Goal: Transaction & Acquisition: Purchase product/service

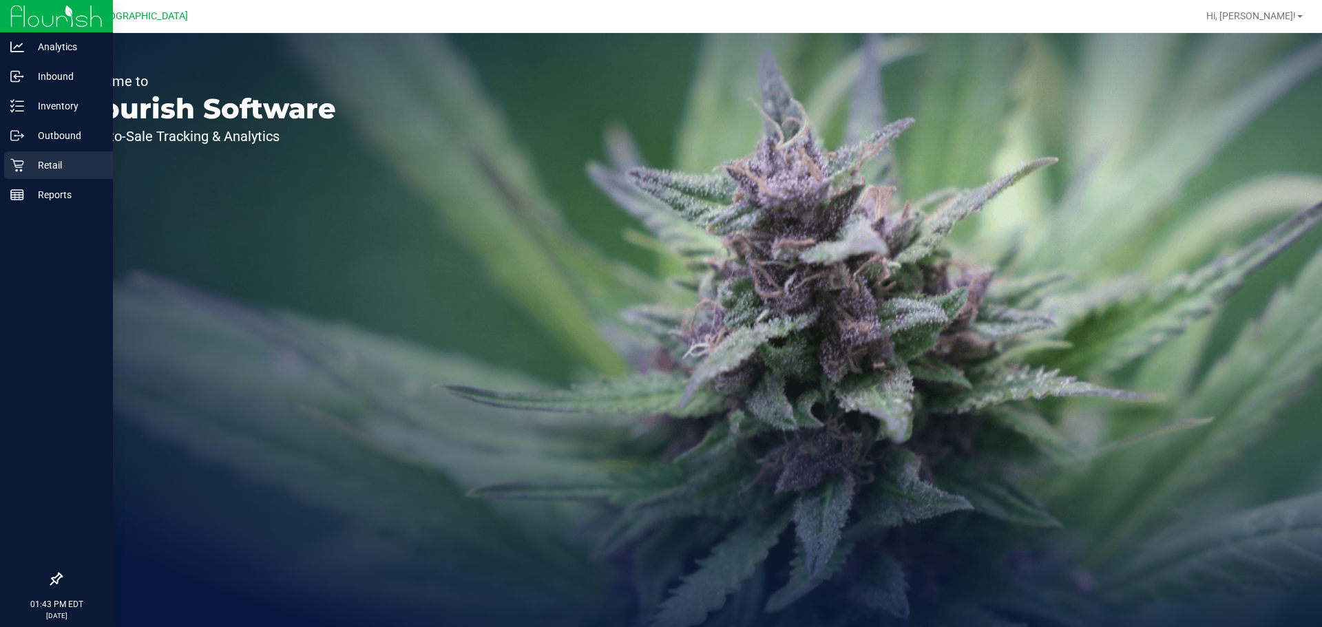
click at [43, 155] on div "Retail" at bounding box center [58, 166] width 109 height 28
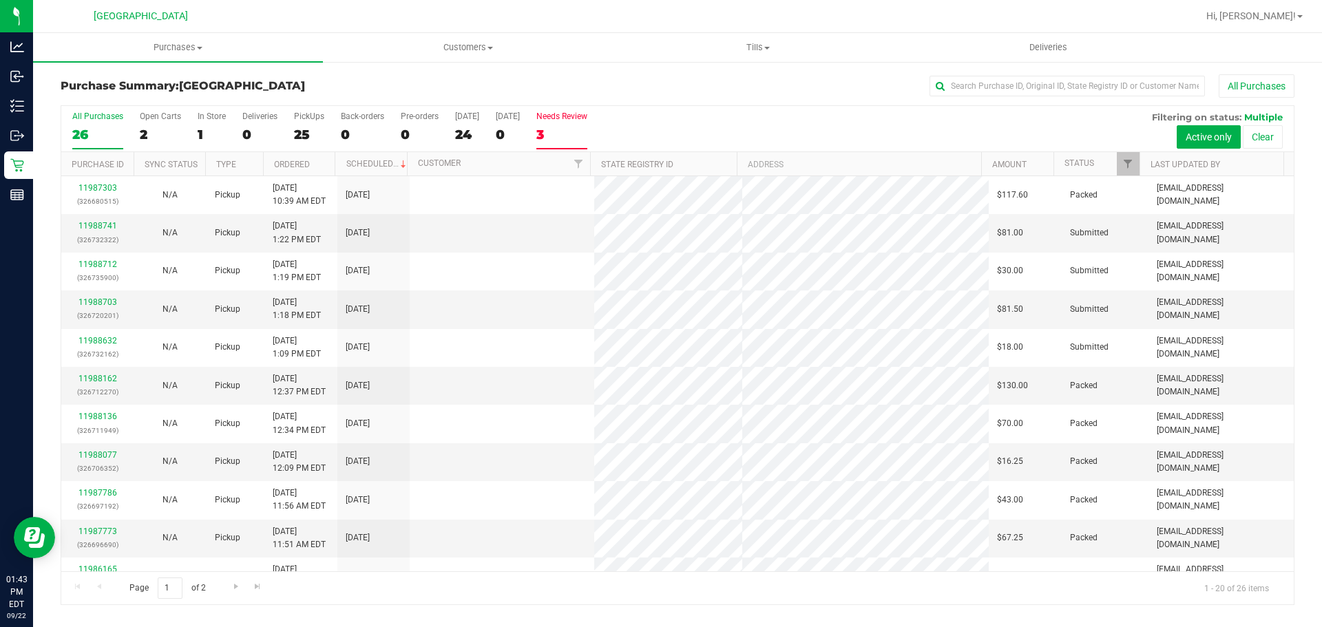
click at [553, 142] on div "3" at bounding box center [561, 135] width 51 height 16
click at [0, 0] on input "Needs Review 3" at bounding box center [0, 0] width 0 height 0
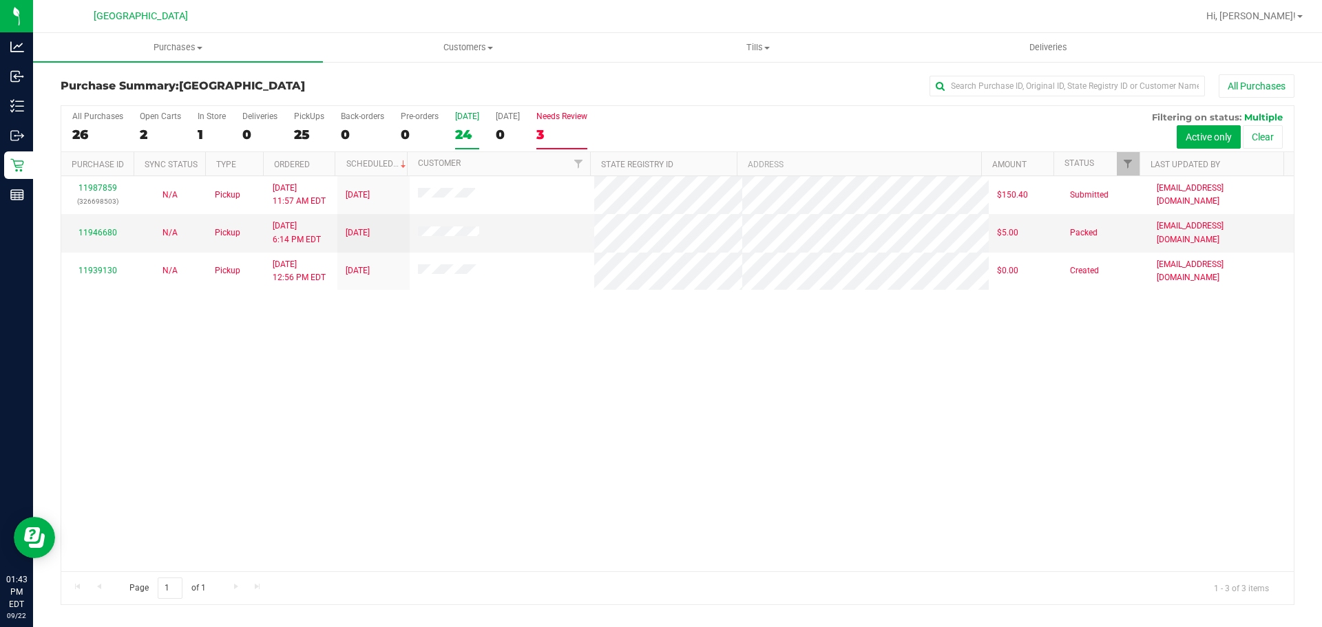
click at [463, 132] on div "24" at bounding box center [467, 135] width 24 height 16
click at [0, 0] on input "[DATE] 24" at bounding box center [0, 0] width 0 height 0
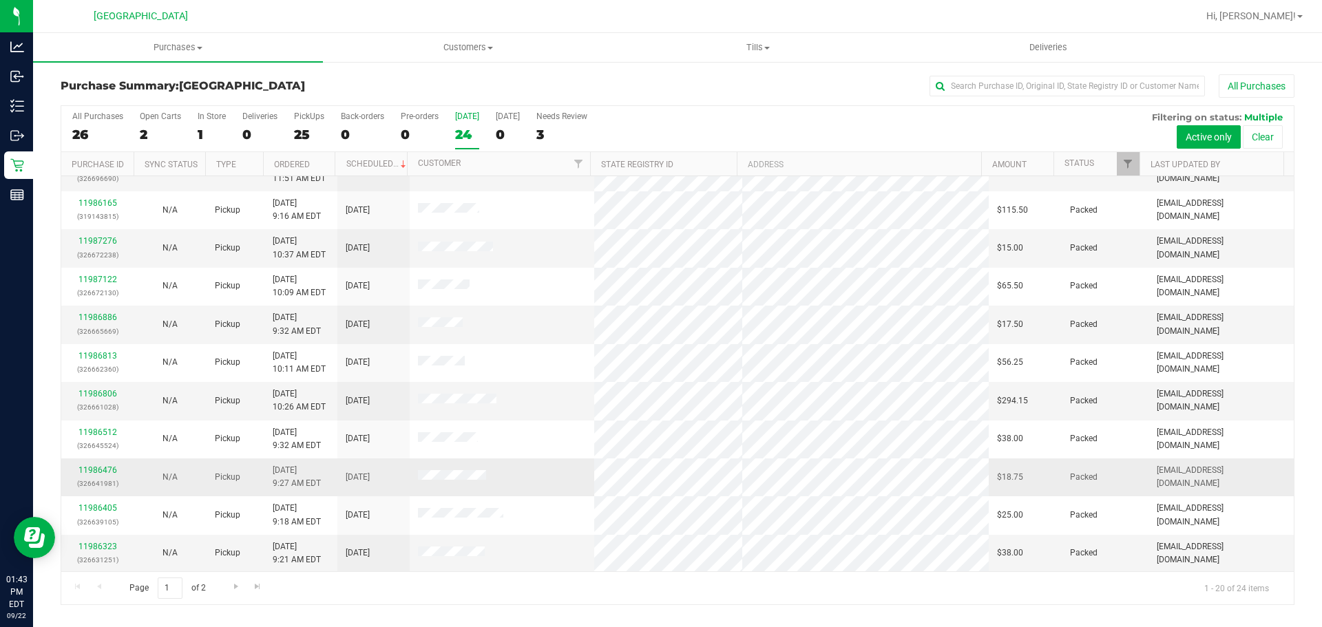
scroll to position [367, 0]
click at [226, 586] on link "Go to the next page" at bounding box center [236, 587] width 20 height 19
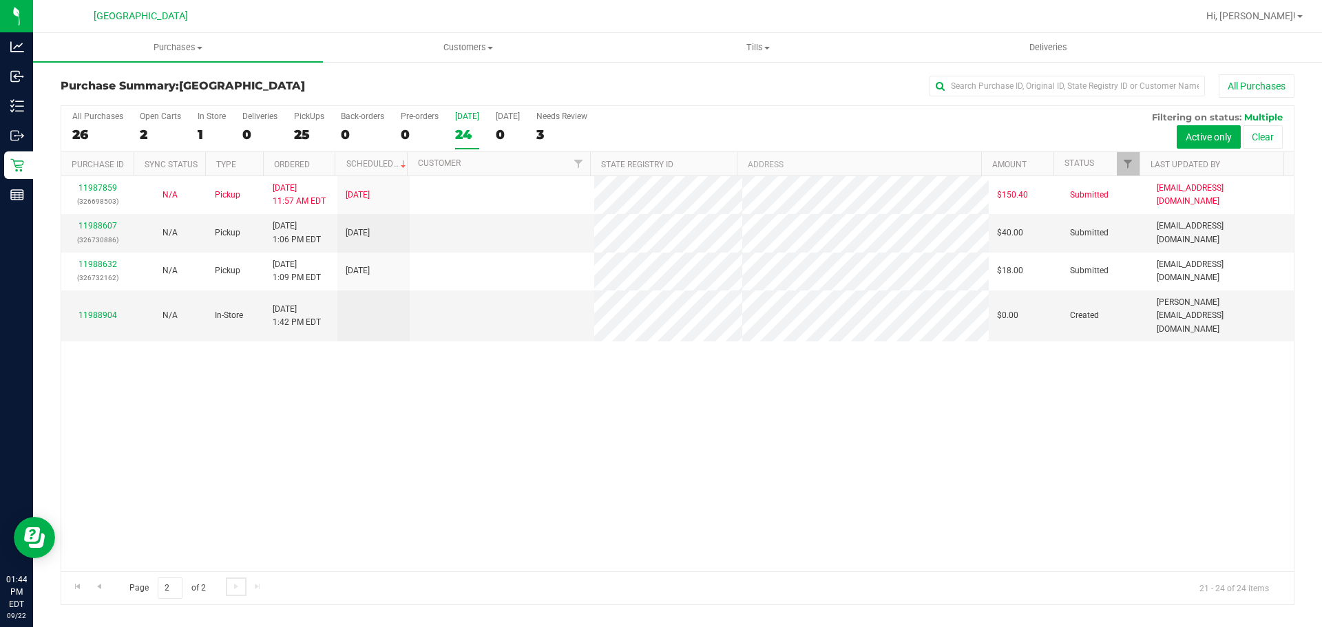
scroll to position [0, 0]
click at [466, 127] on div "24" at bounding box center [467, 135] width 24 height 16
click at [0, 0] on input "[DATE] 24" at bounding box center [0, 0] width 0 height 0
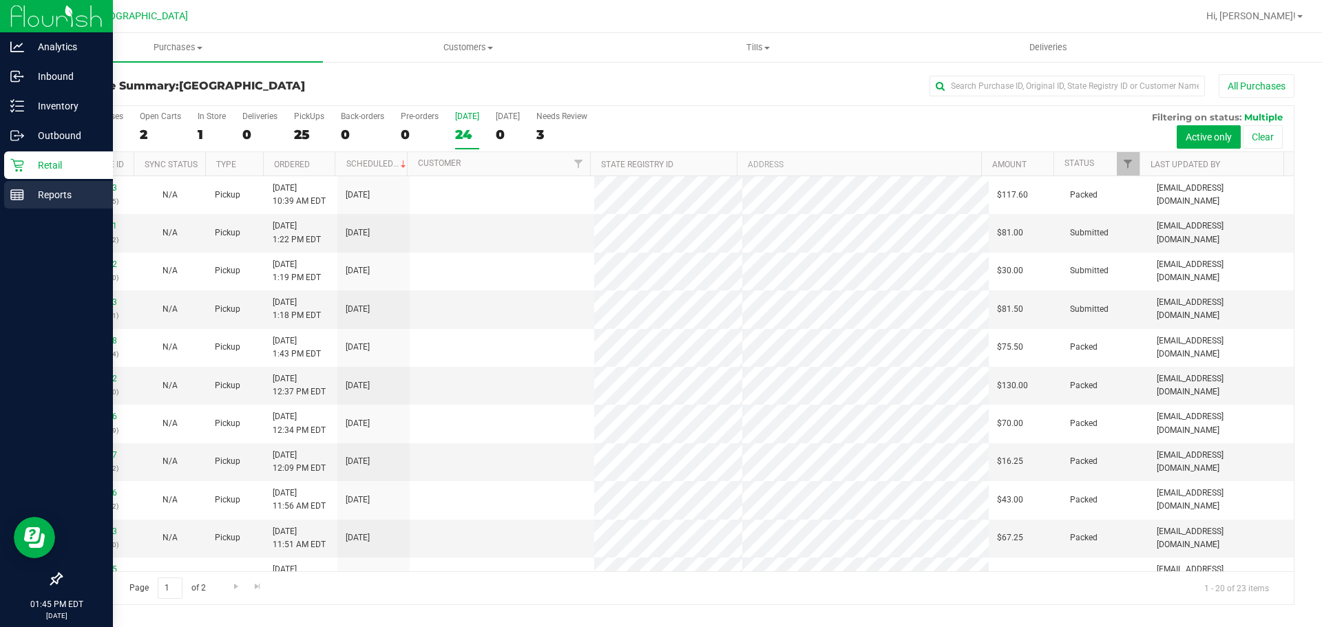
click at [68, 189] on p "Reports" at bounding box center [65, 195] width 83 height 17
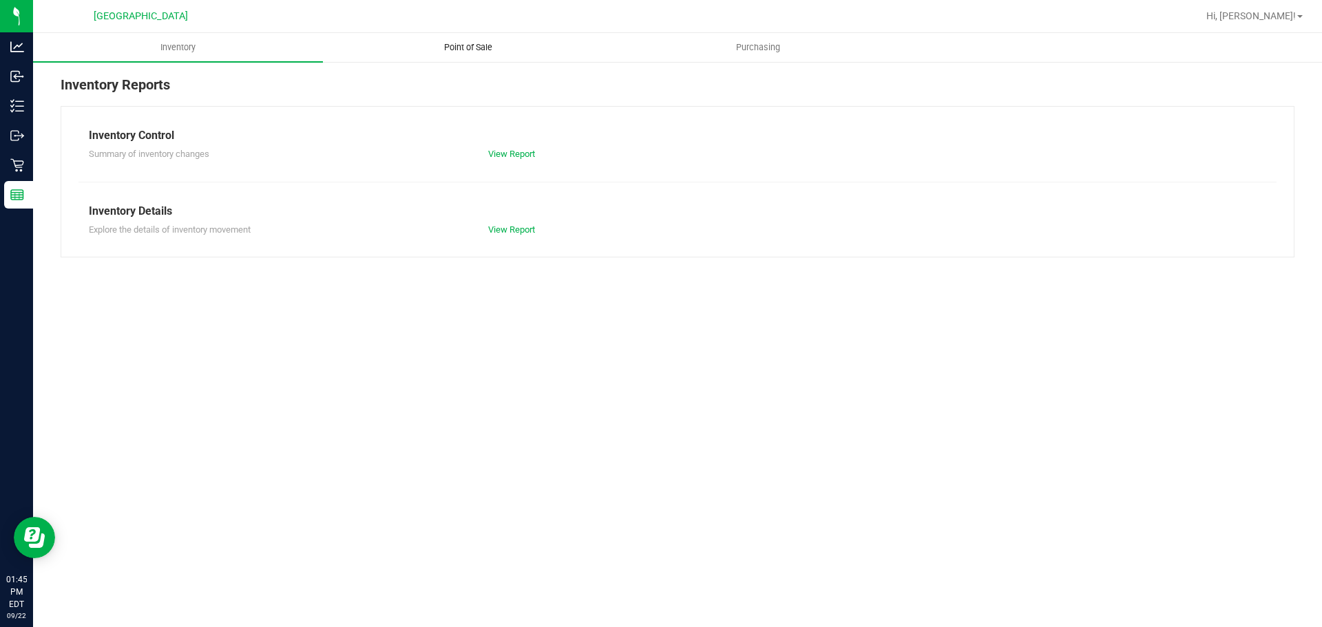
drag, startPoint x: 403, startPoint y: 74, endPoint x: 452, endPoint y: 49, distance: 54.8
click at [450, 45] on span "Point of Sale" at bounding box center [468, 47] width 85 height 12
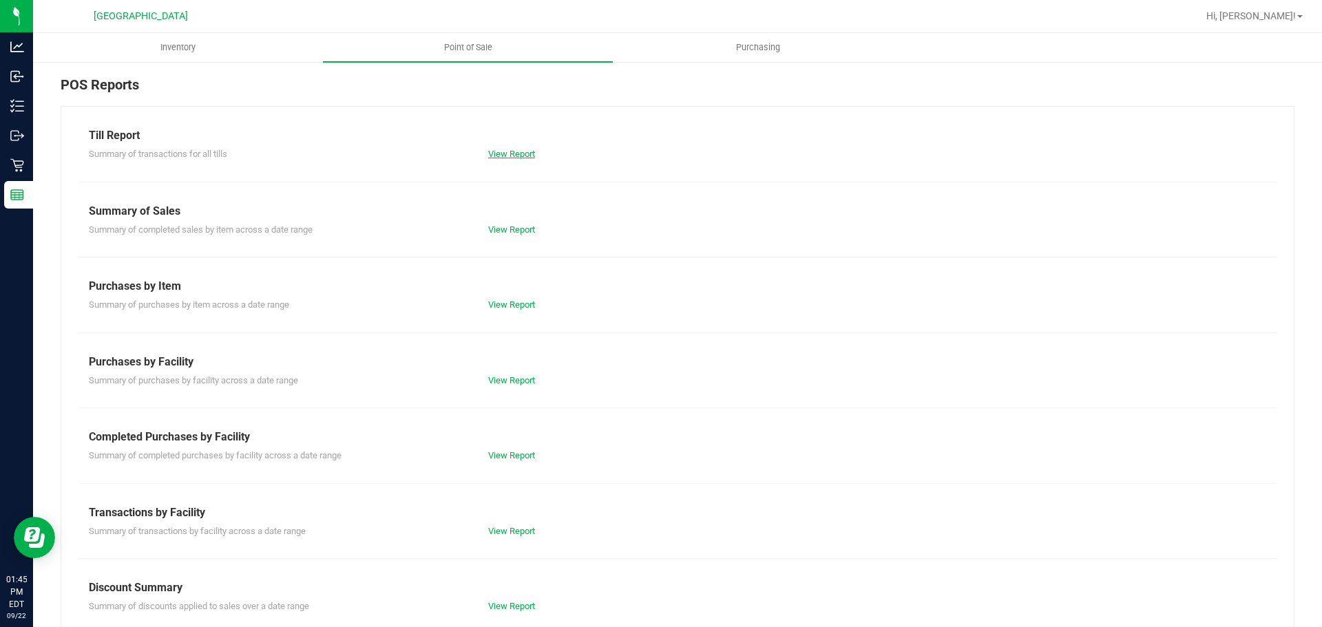
click at [517, 158] on link "View Report" at bounding box center [511, 154] width 47 height 10
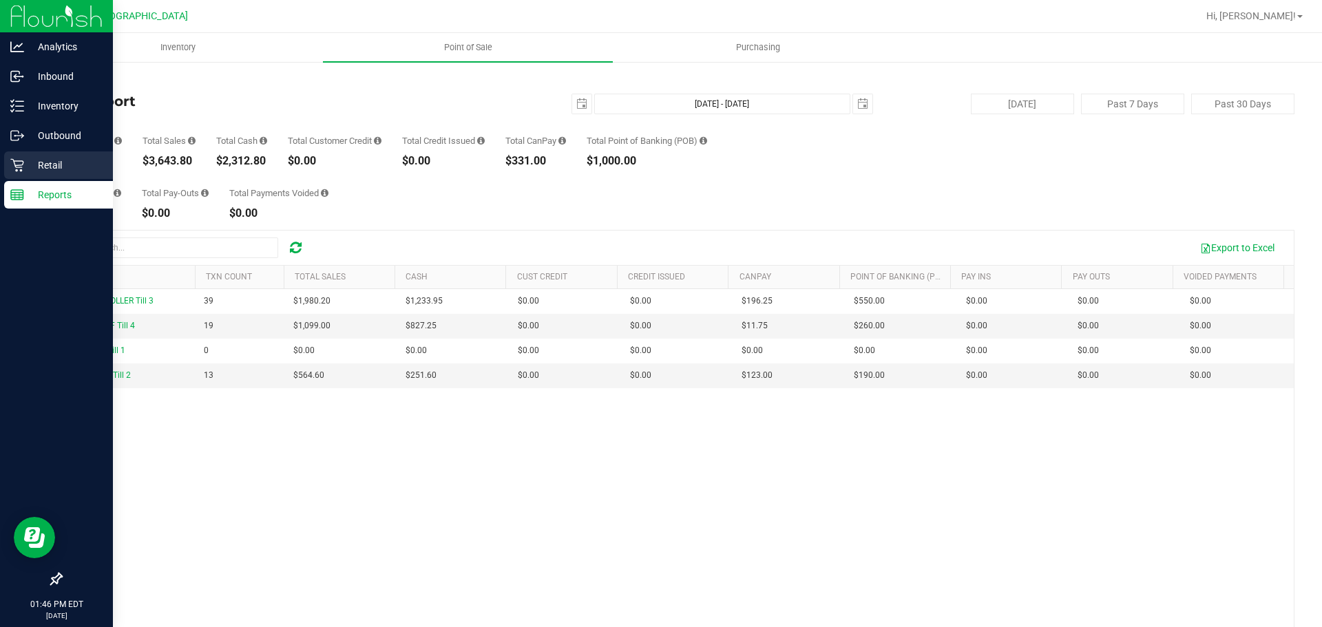
click at [54, 156] on div "Retail" at bounding box center [58, 166] width 109 height 28
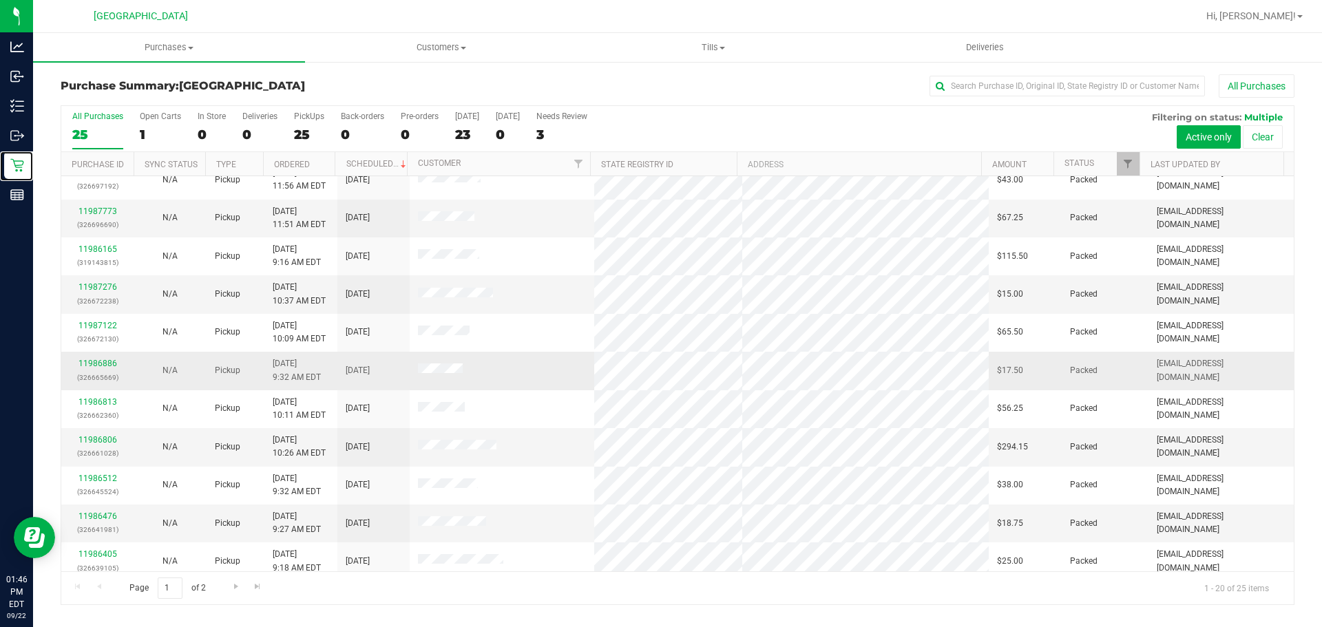
scroll to position [367, 0]
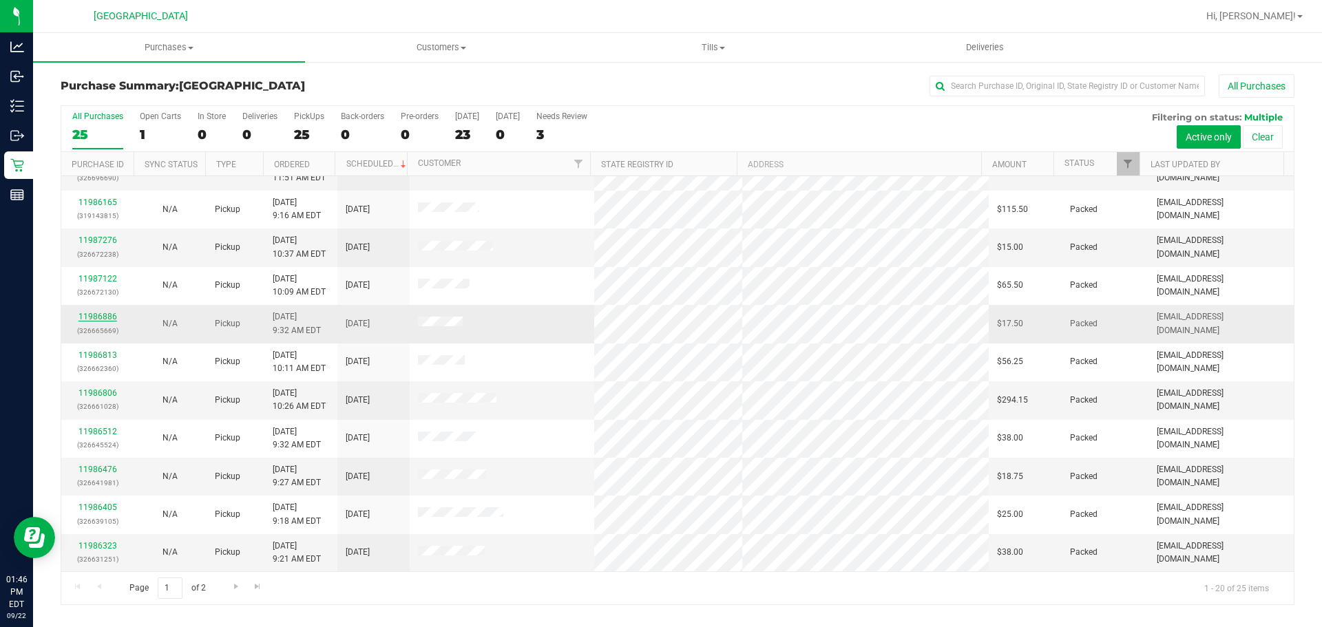
click at [87, 315] on link "11986886" at bounding box center [98, 317] width 39 height 10
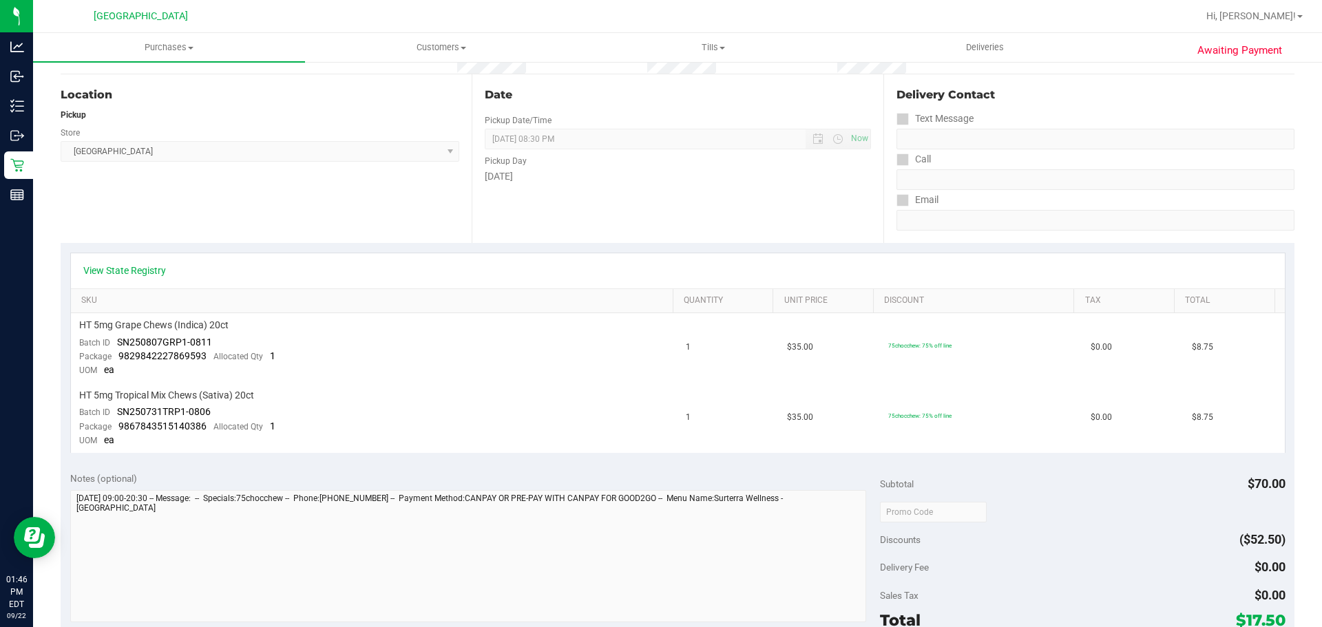
scroll to position [138, 0]
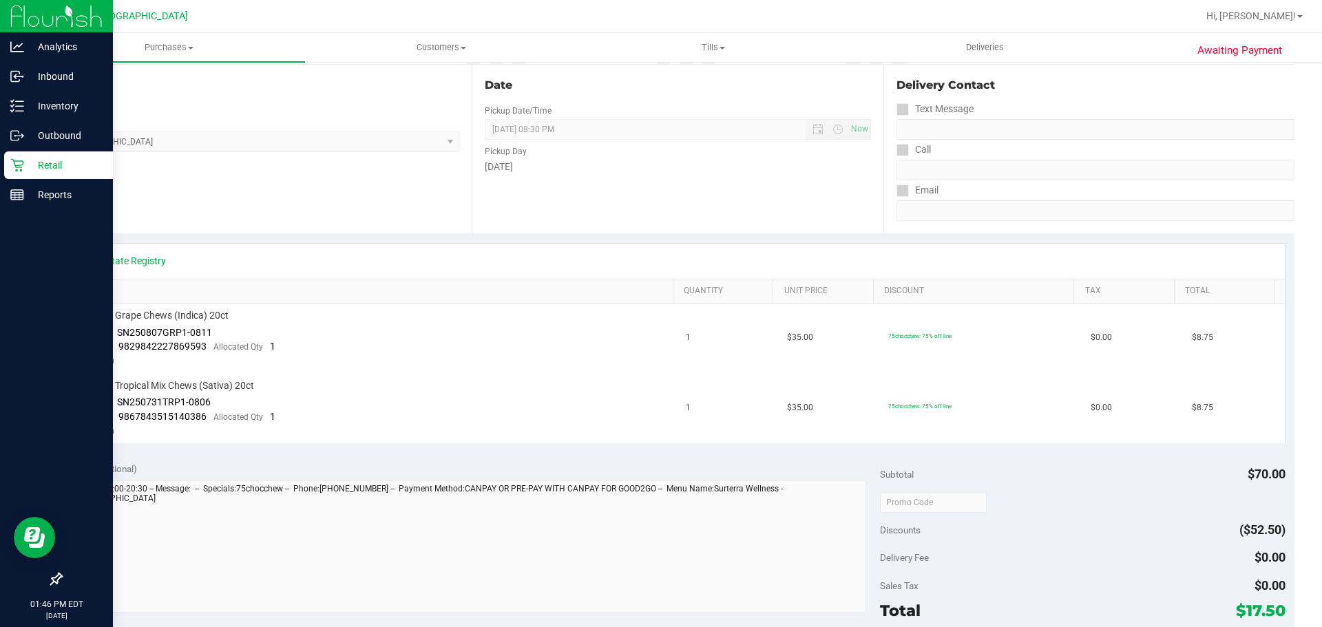
click at [31, 152] on div "Retail" at bounding box center [58, 166] width 109 height 28
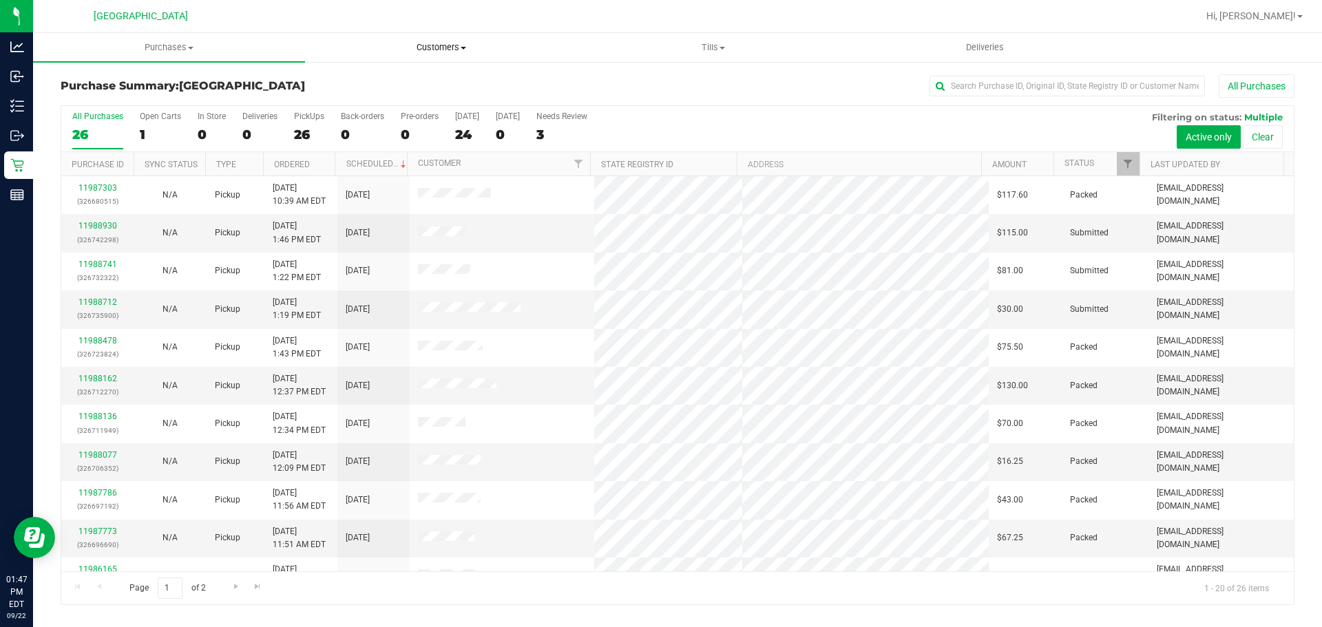
click at [450, 48] on span "Customers" at bounding box center [441, 47] width 271 height 12
click at [446, 81] on li "All customers" at bounding box center [441, 83] width 272 height 17
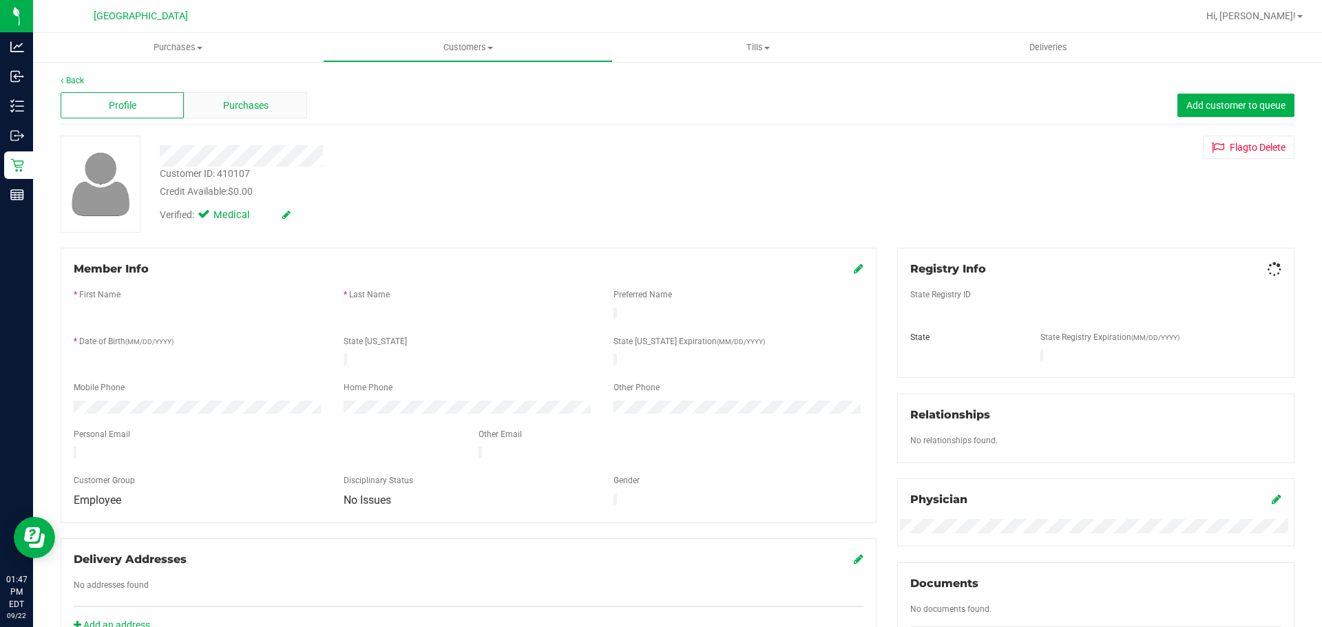
click at [262, 109] on span "Purchases" at bounding box center [245, 105] width 45 height 14
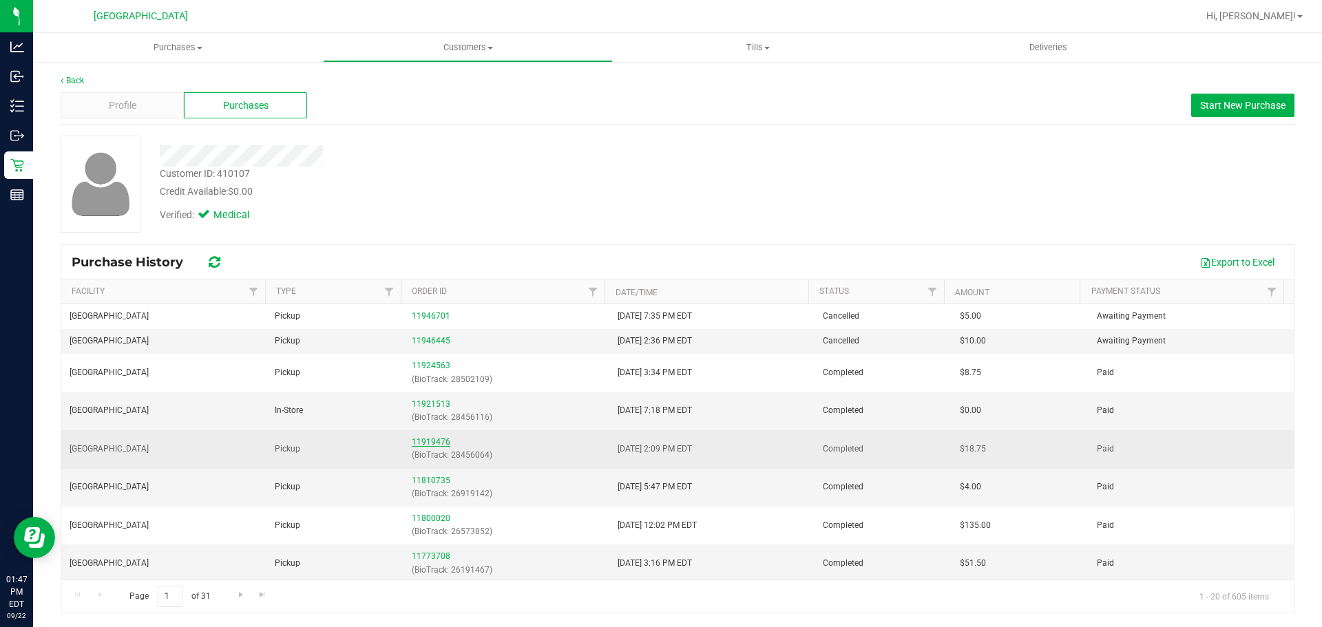
click at [429, 441] on link "11919476" at bounding box center [431, 442] width 39 height 10
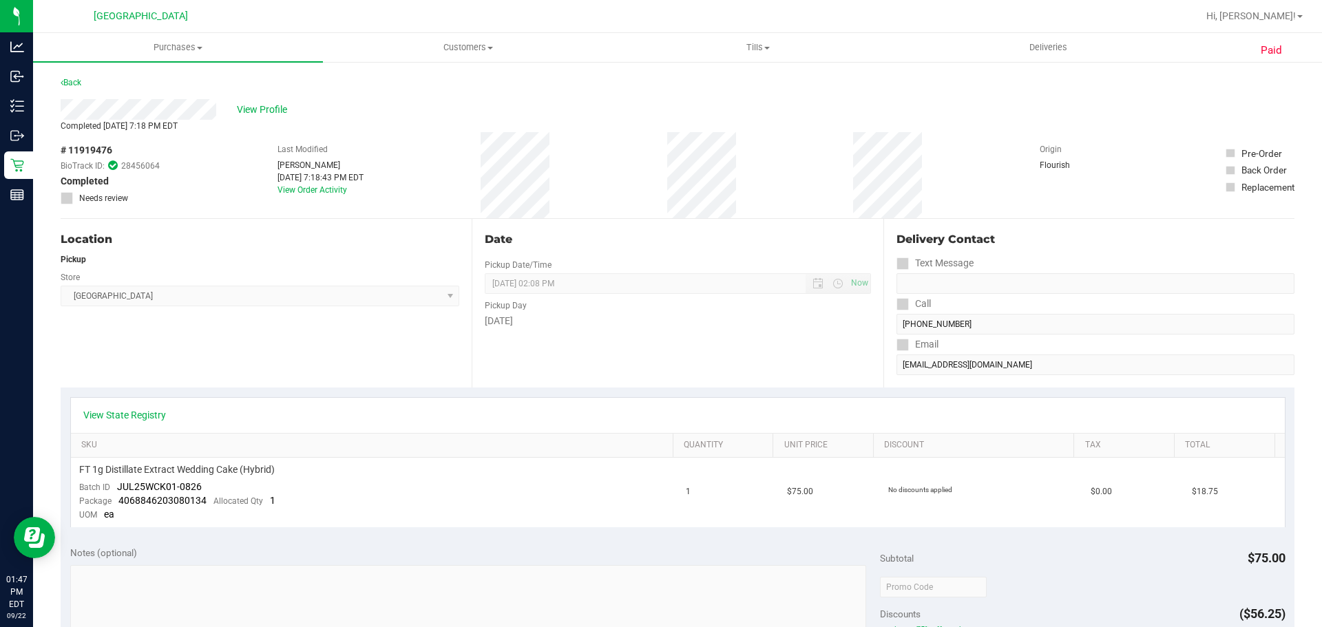
click at [273, 101] on div "View Profile" at bounding box center [678, 109] width 1234 height 21
click at [271, 103] on span "View Profile" at bounding box center [264, 110] width 55 height 14
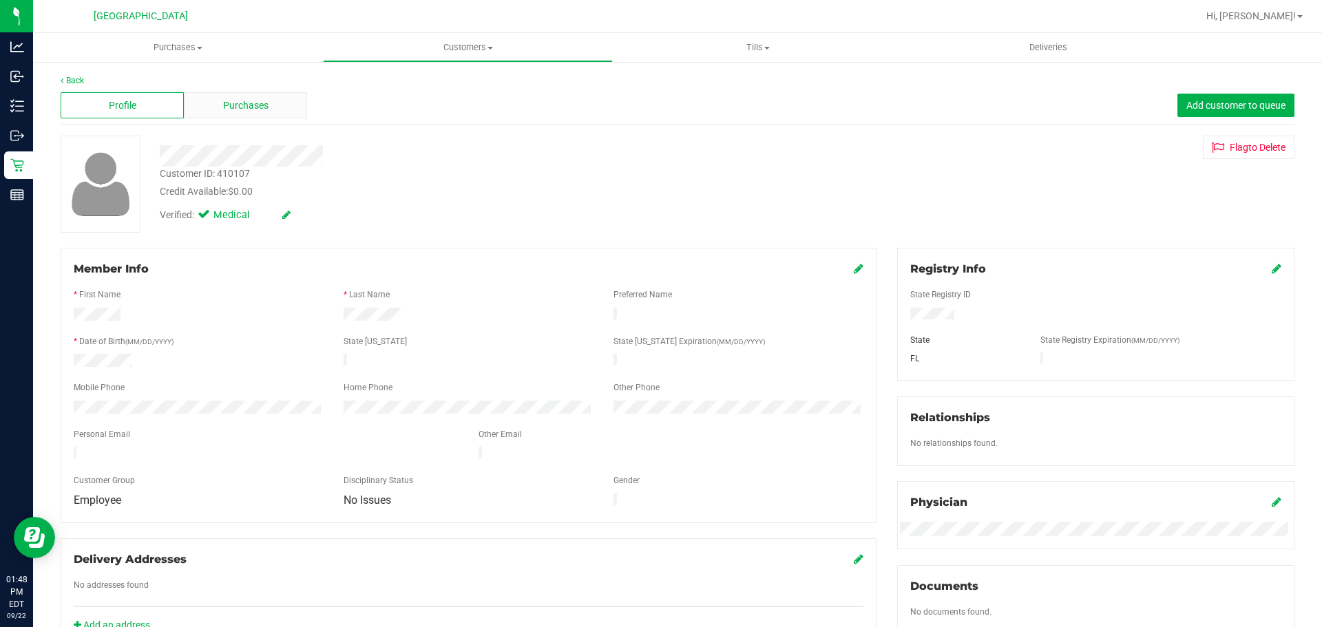
click at [251, 110] on span "Purchases" at bounding box center [245, 105] width 45 height 14
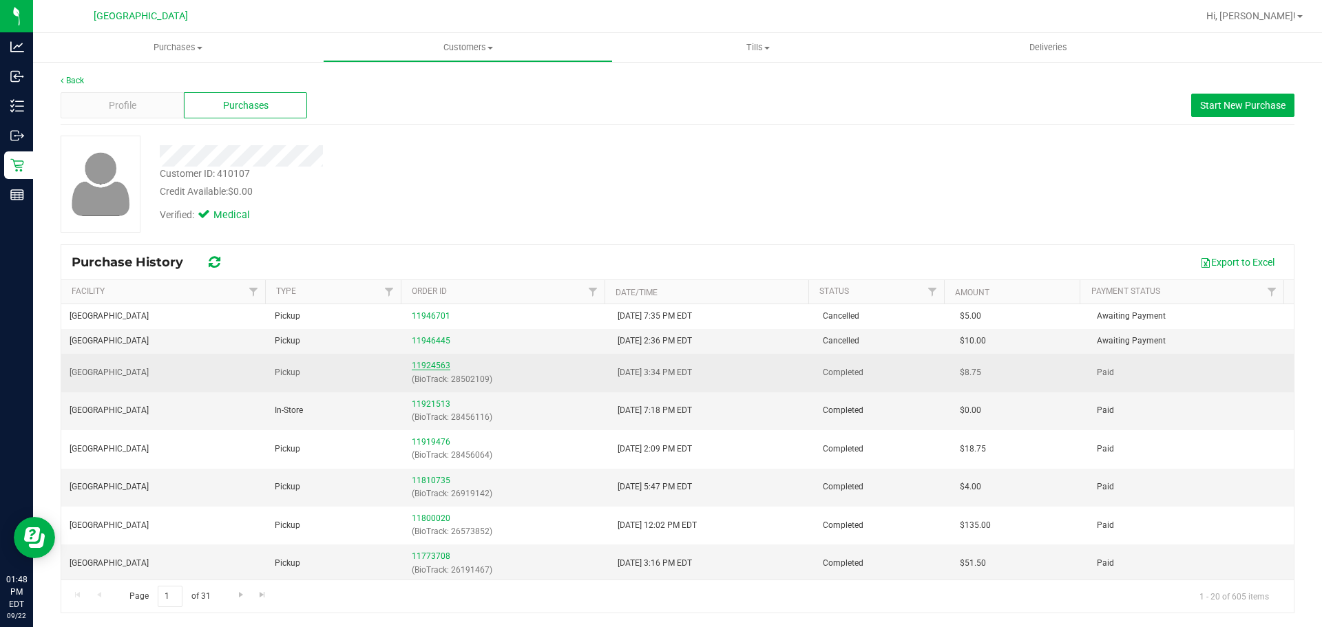
click at [427, 363] on link "11924563" at bounding box center [431, 366] width 39 height 10
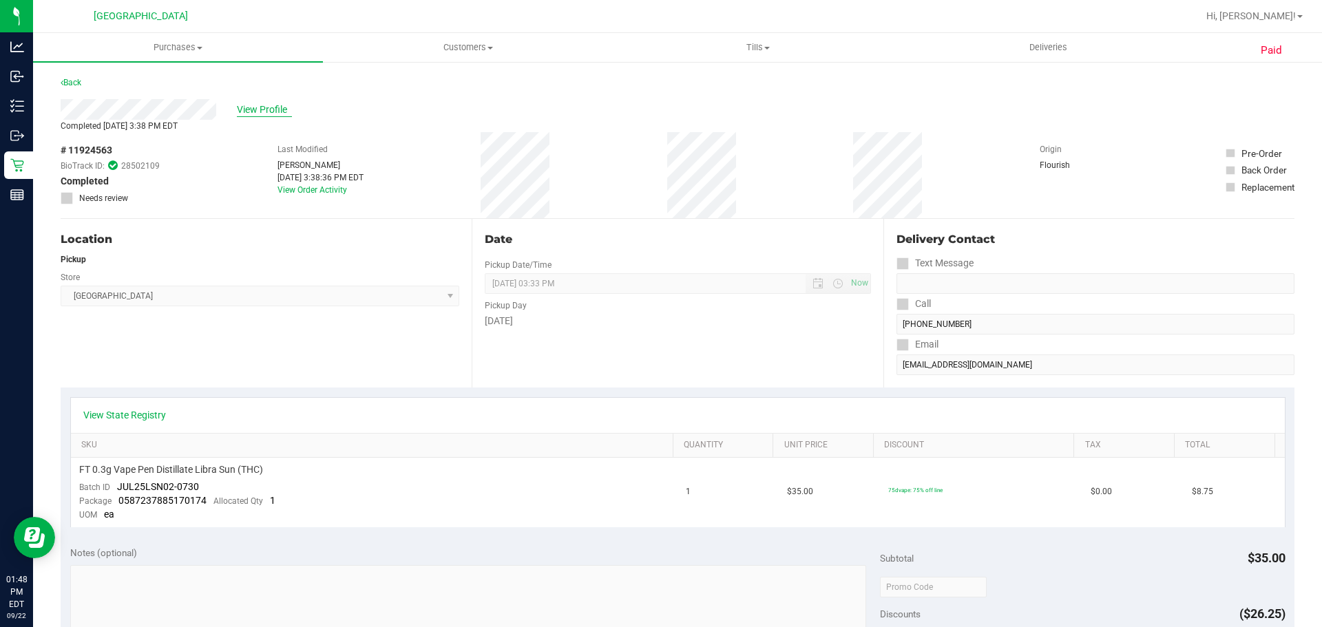
click at [269, 103] on span "View Profile" at bounding box center [264, 110] width 55 height 14
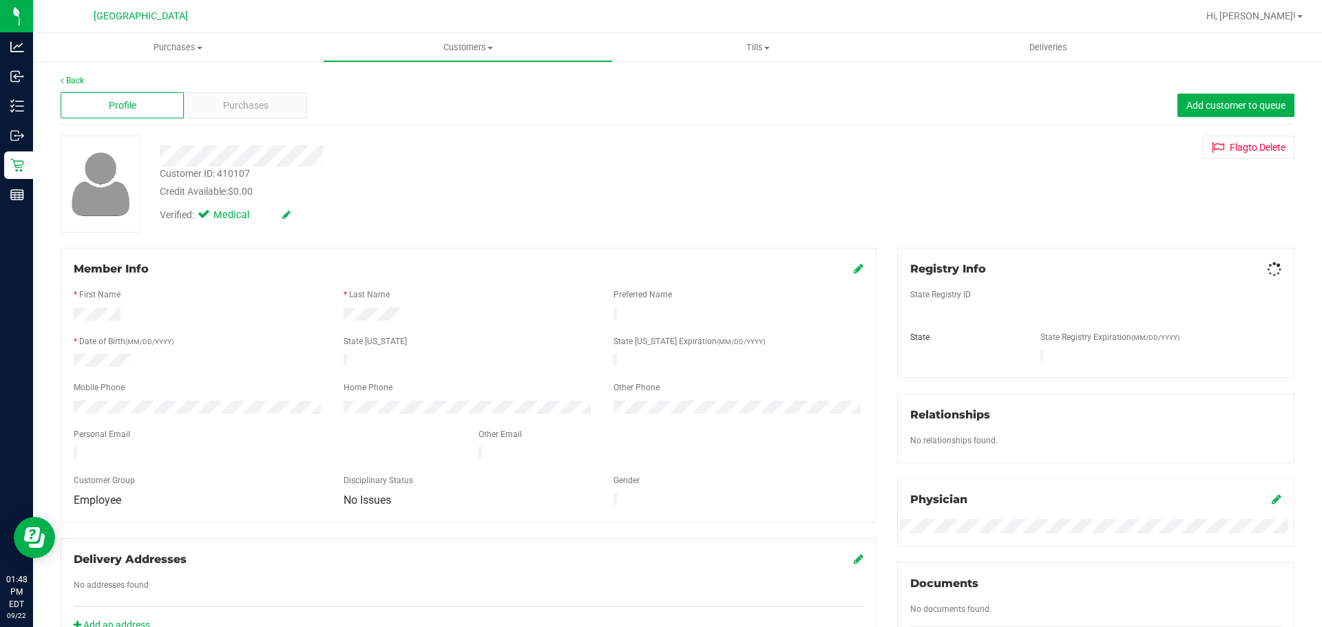
click at [265, 111] on span "Purchases" at bounding box center [245, 105] width 45 height 14
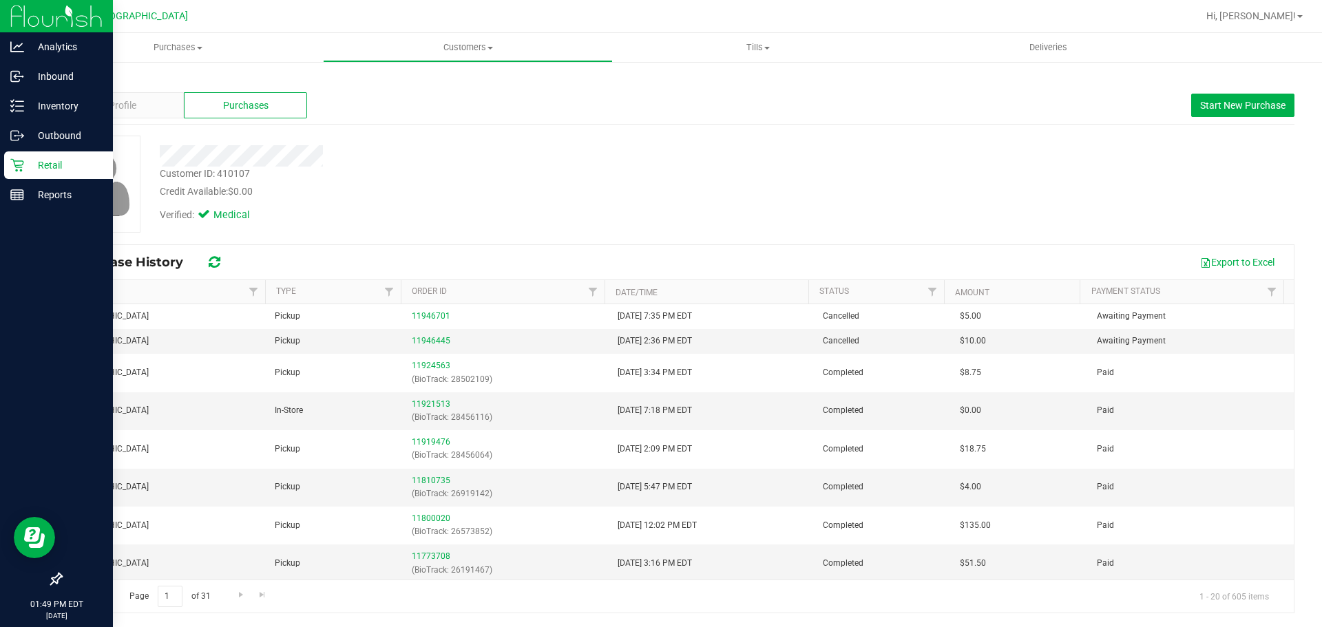
click at [30, 158] on p "Retail" at bounding box center [65, 165] width 83 height 17
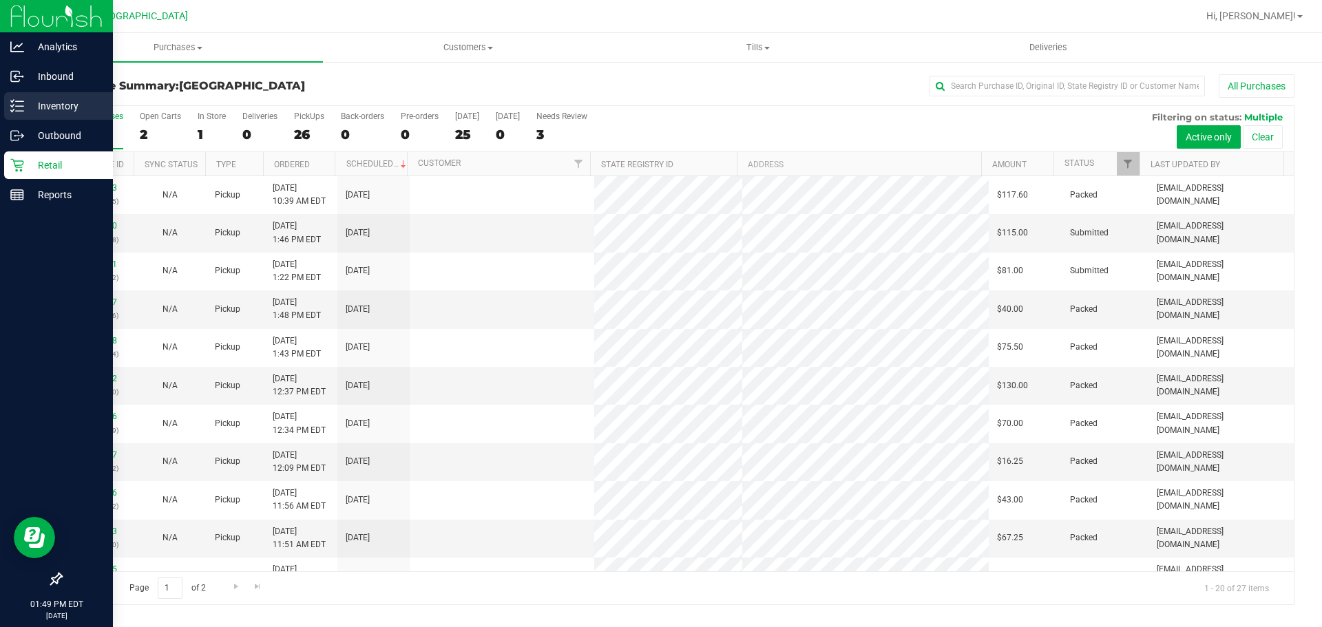
click at [28, 94] on div "Inventory" at bounding box center [58, 106] width 109 height 28
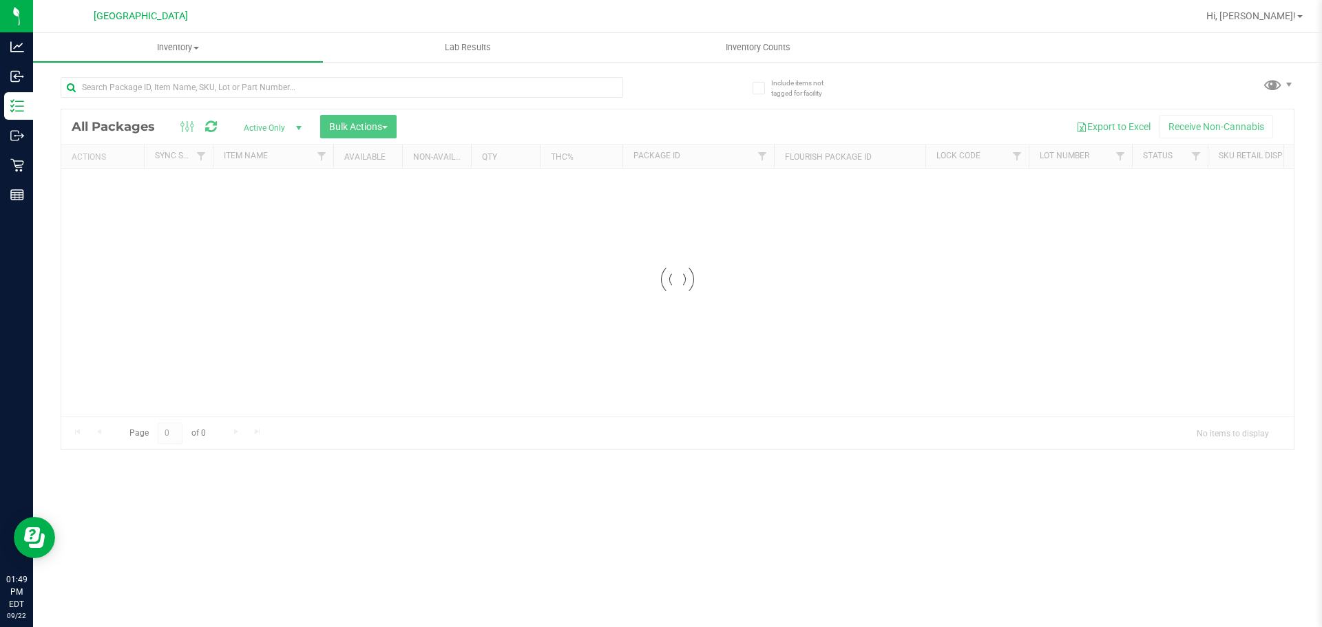
click at [169, 75] on div at bounding box center [369, 87] width 617 height 44
click at [167, 85] on div "Inventory All packages All inventory Waste log Create inventory Lab Results Inv…" at bounding box center [677, 330] width 1289 height 594
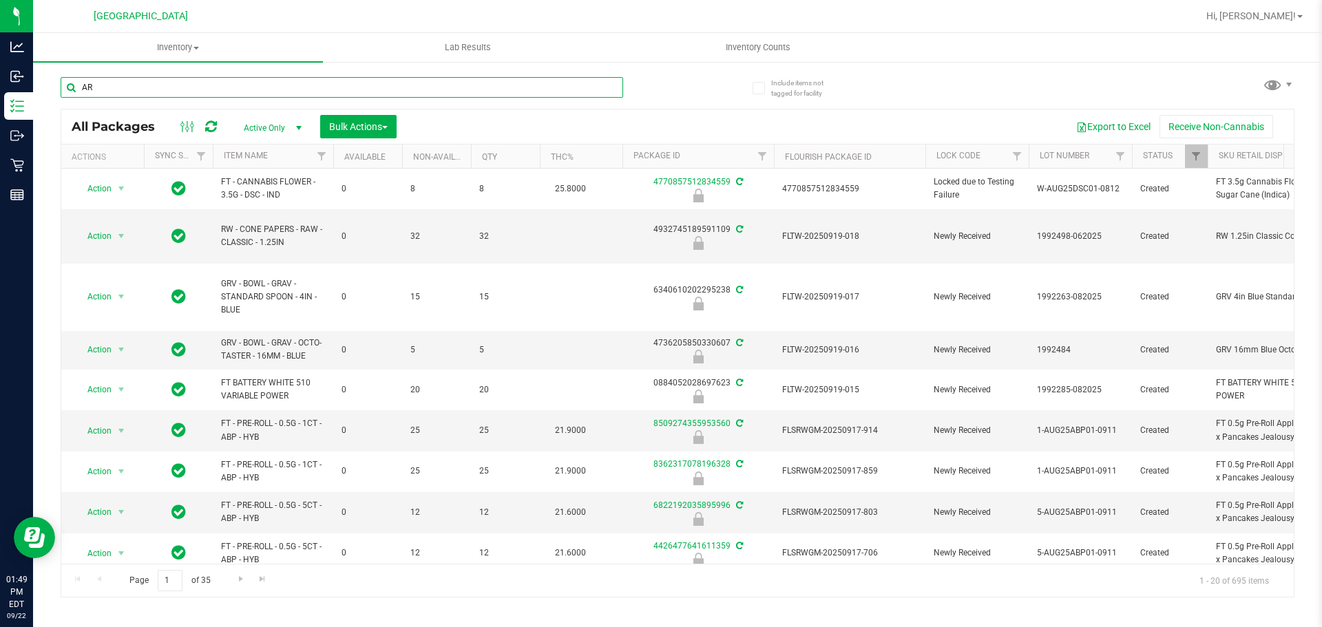
type input "A"
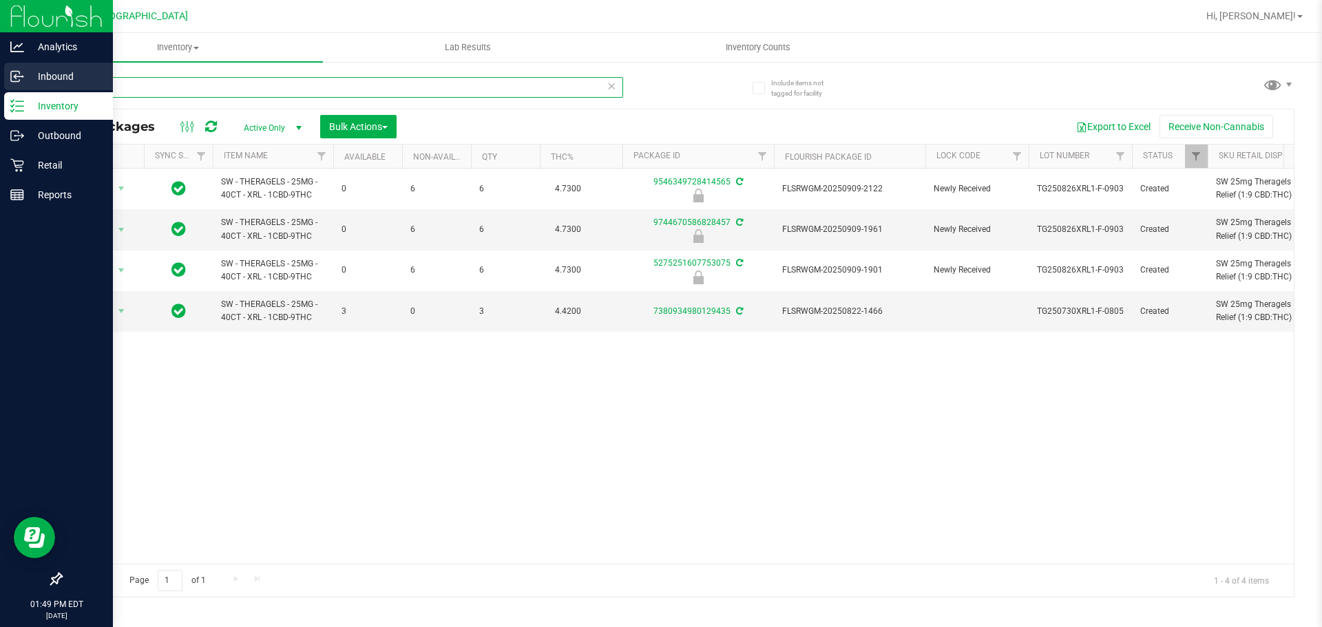
drag, startPoint x: 165, startPoint y: 81, endPoint x: 19, endPoint y: 74, distance: 146.9
click at [19, 74] on div "Analytics Inbound Inventory Outbound Retail Reports 01:49 PM EDT [DATE] 09/22 […" at bounding box center [661, 313] width 1322 height 627
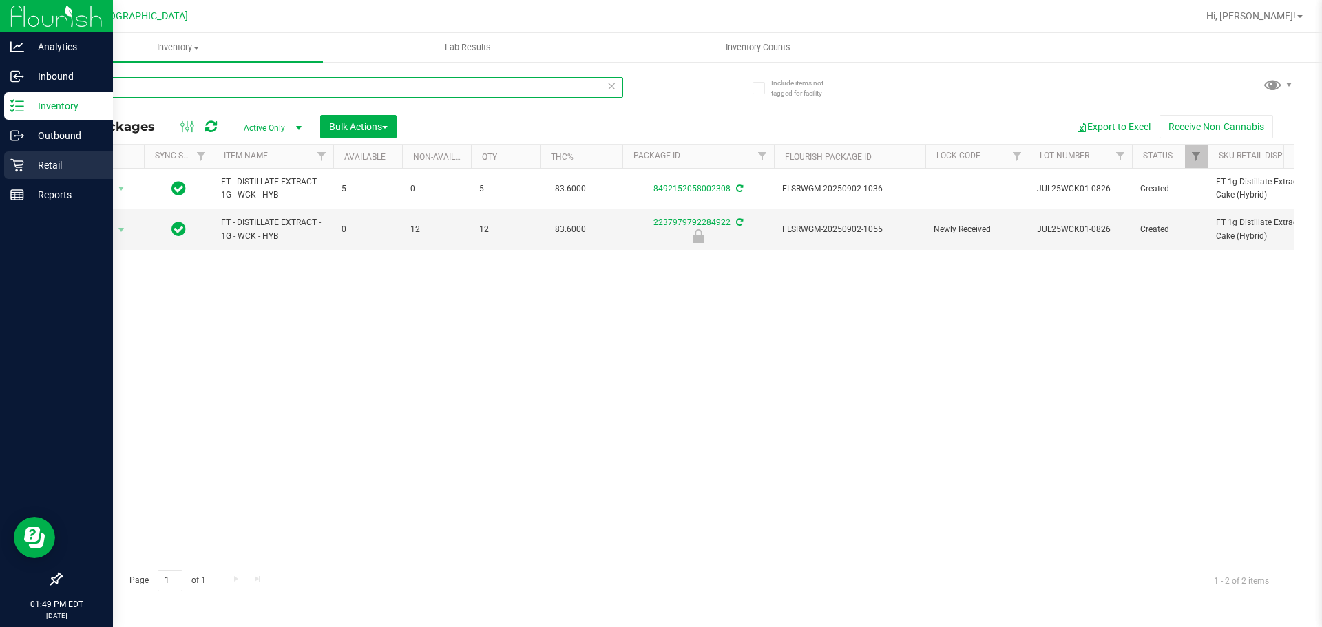
type input "WCK"
click at [54, 163] on p "Retail" at bounding box center [65, 165] width 83 height 17
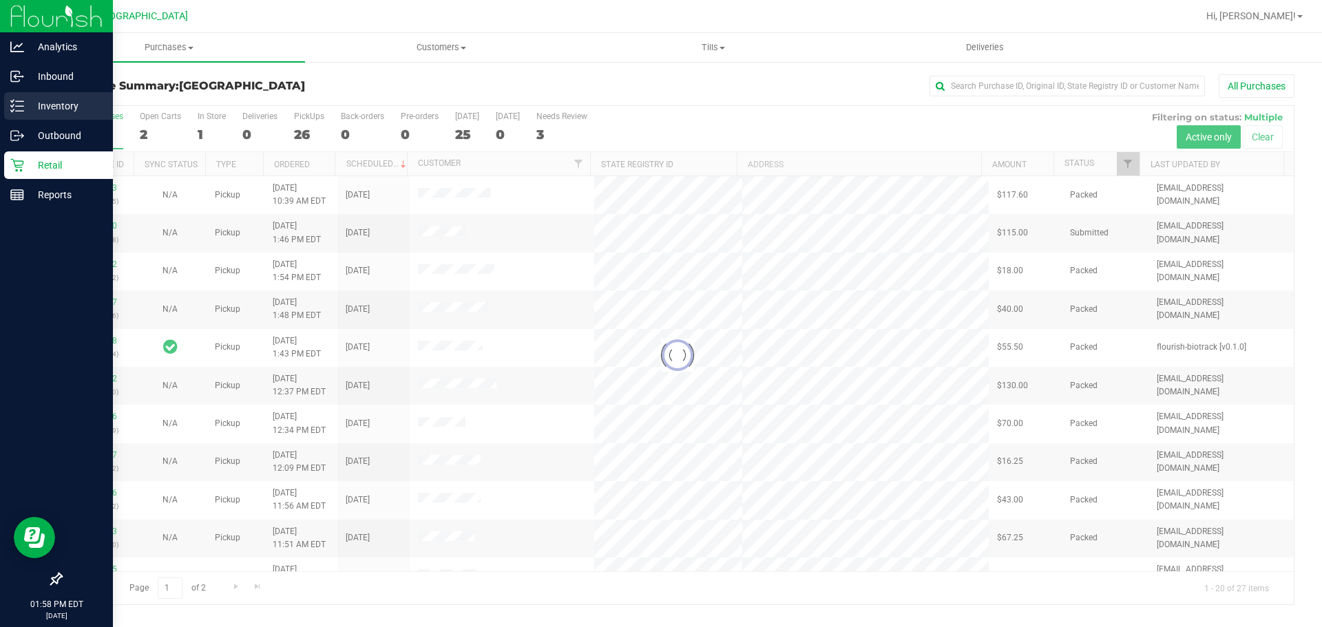
click at [38, 96] on div "Inventory" at bounding box center [58, 106] width 109 height 28
click at [167, 81] on h3 "Purchase Summary: [GEOGRAPHIC_DATA]" at bounding box center [266, 86] width 411 height 12
click at [36, 97] on div "Inventory" at bounding box center [58, 106] width 109 height 28
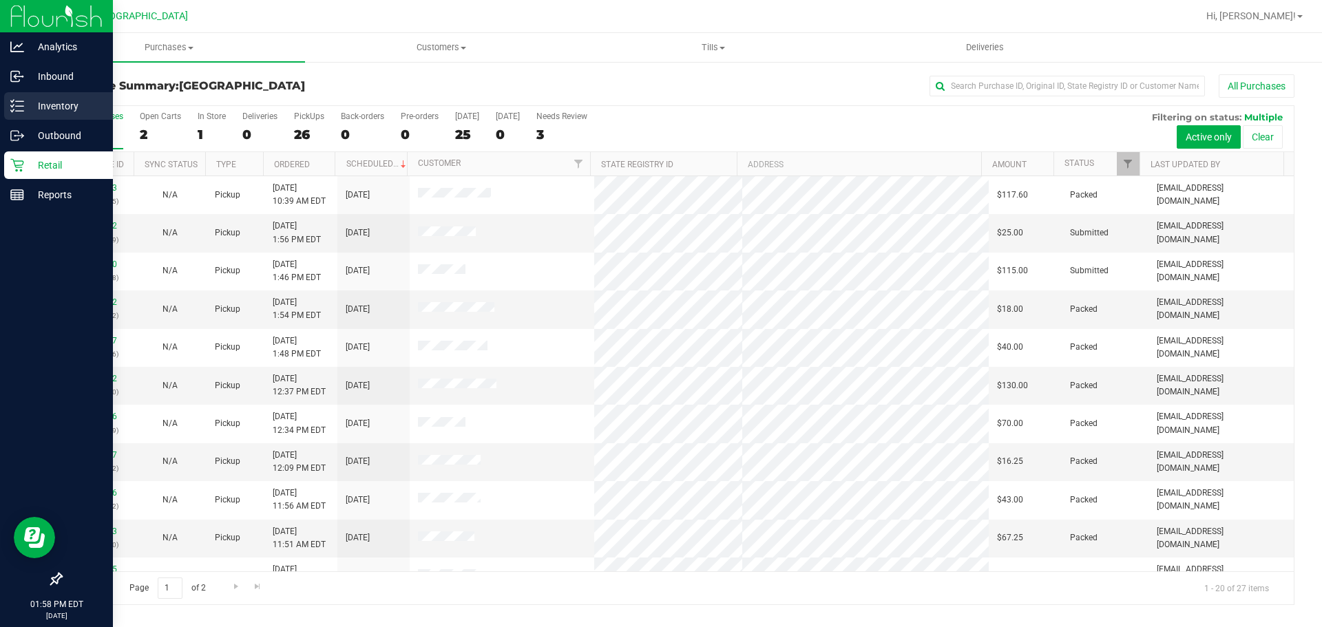
click at [36, 109] on p "Inventory" at bounding box center [65, 106] width 83 height 17
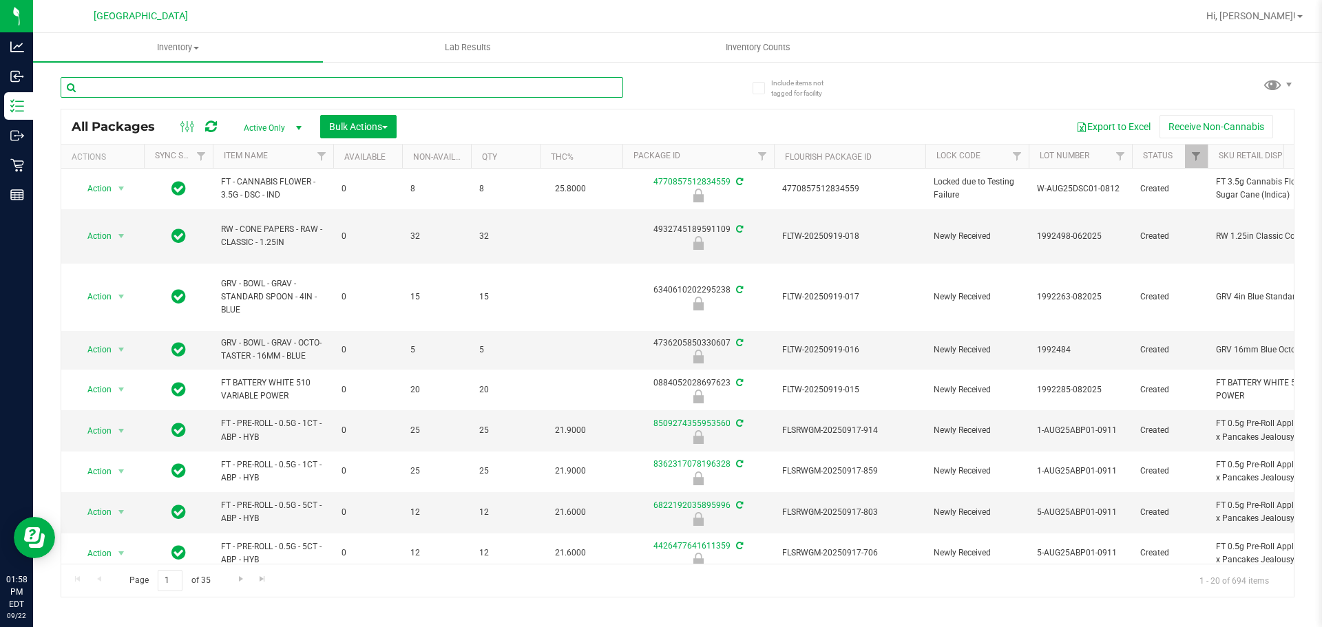
click at [118, 81] on input "text" at bounding box center [342, 87] width 563 height 21
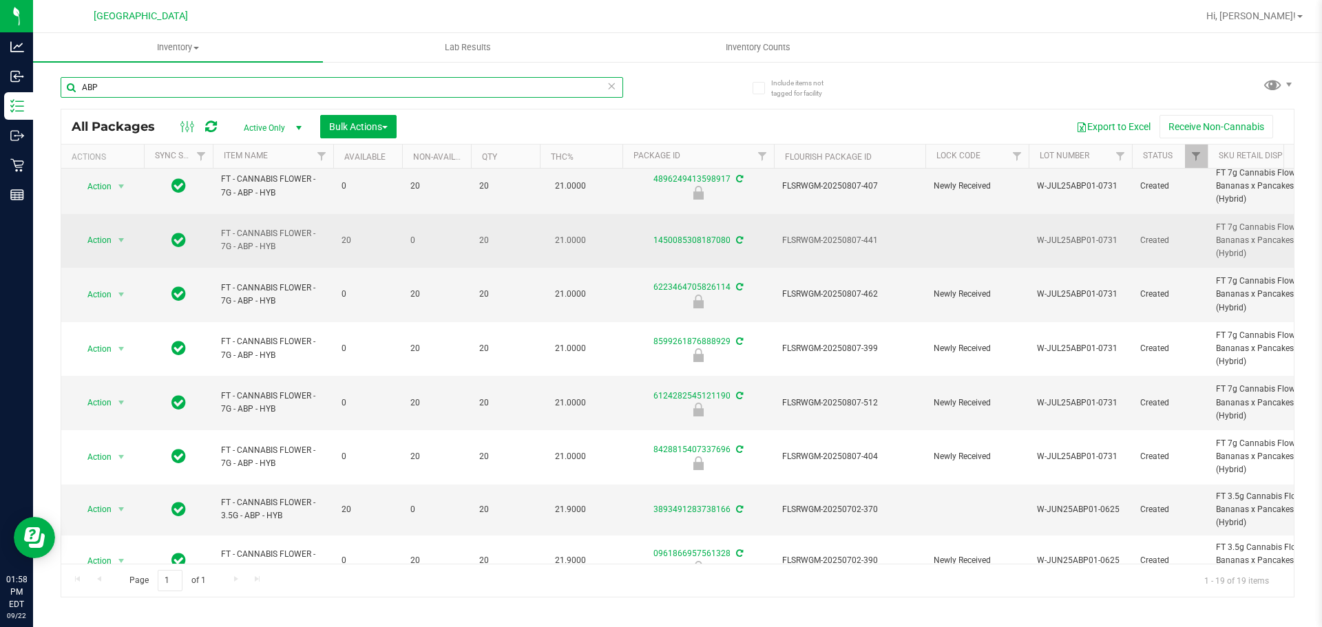
scroll to position [497, 0]
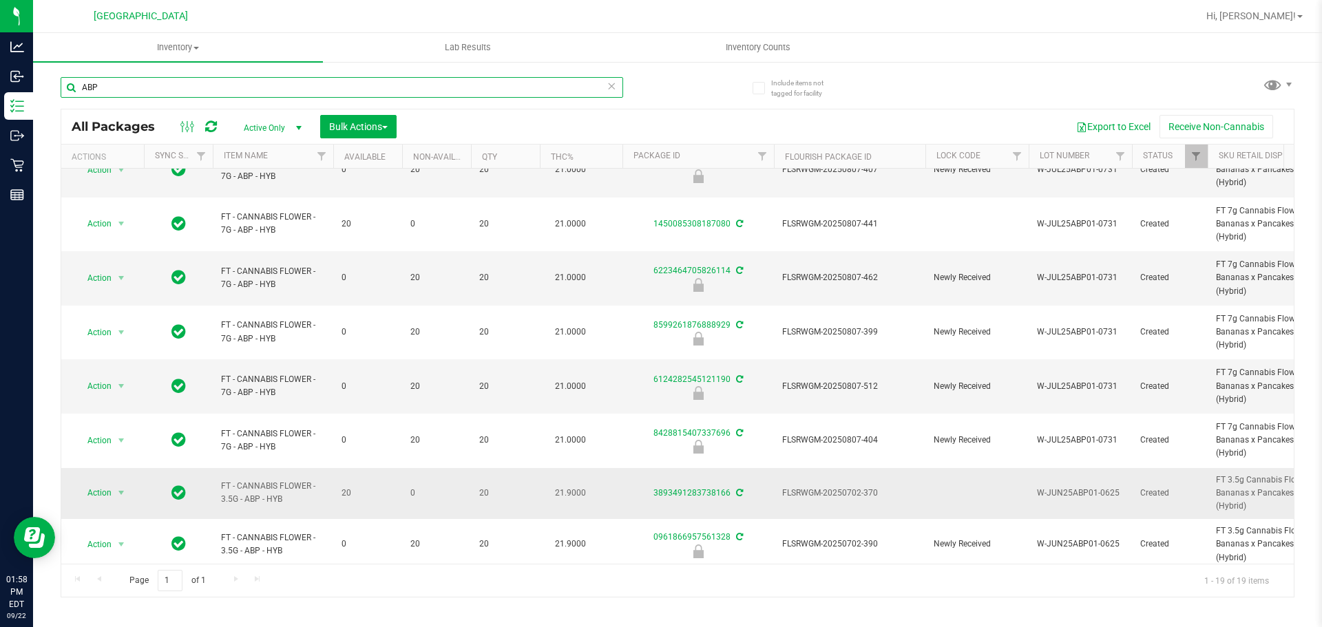
type input "ABP"
click at [688, 487] on div "3893491283738166" at bounding box center [699, 493] width 156 height 13
click at [688, 488] on link "3893491283738166" at bounding box center [692, 493] width 77 height 10
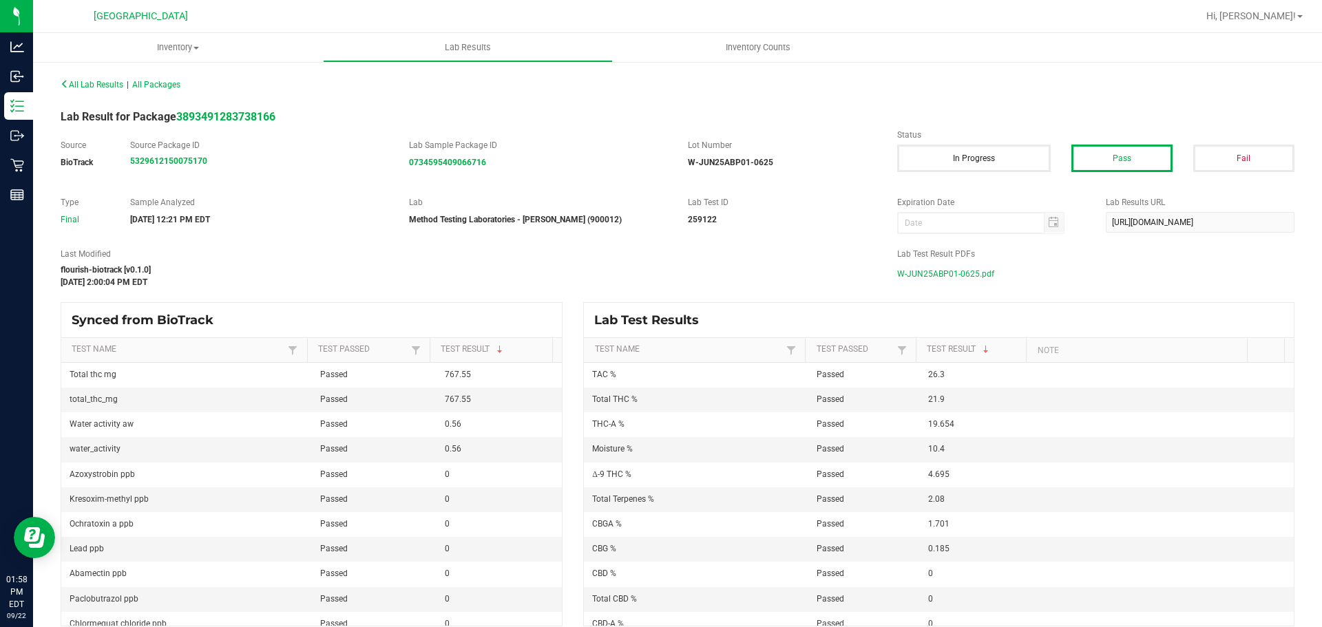
click at [939, 277] on span "W-JUN25ABP01-0625.pdf" at bounding box center [945, 274] width 97 height 21
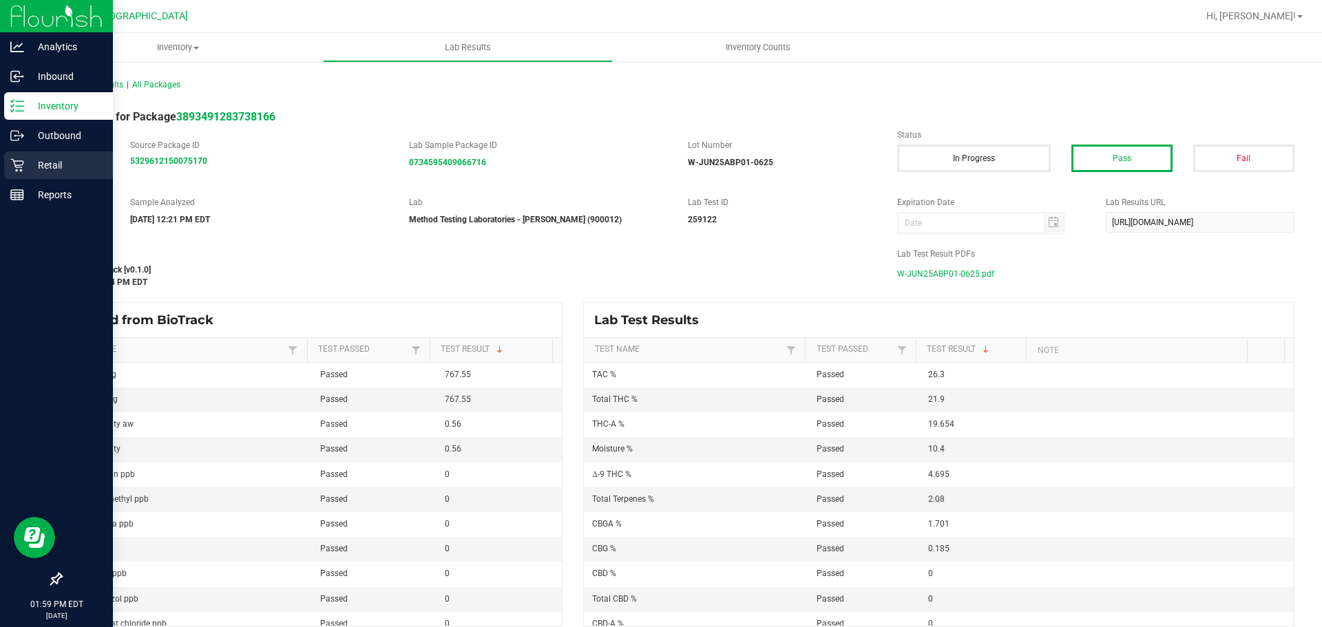
click at [50, 162] on p "Retail" at bounding box center [65, 165] width 83 height 17
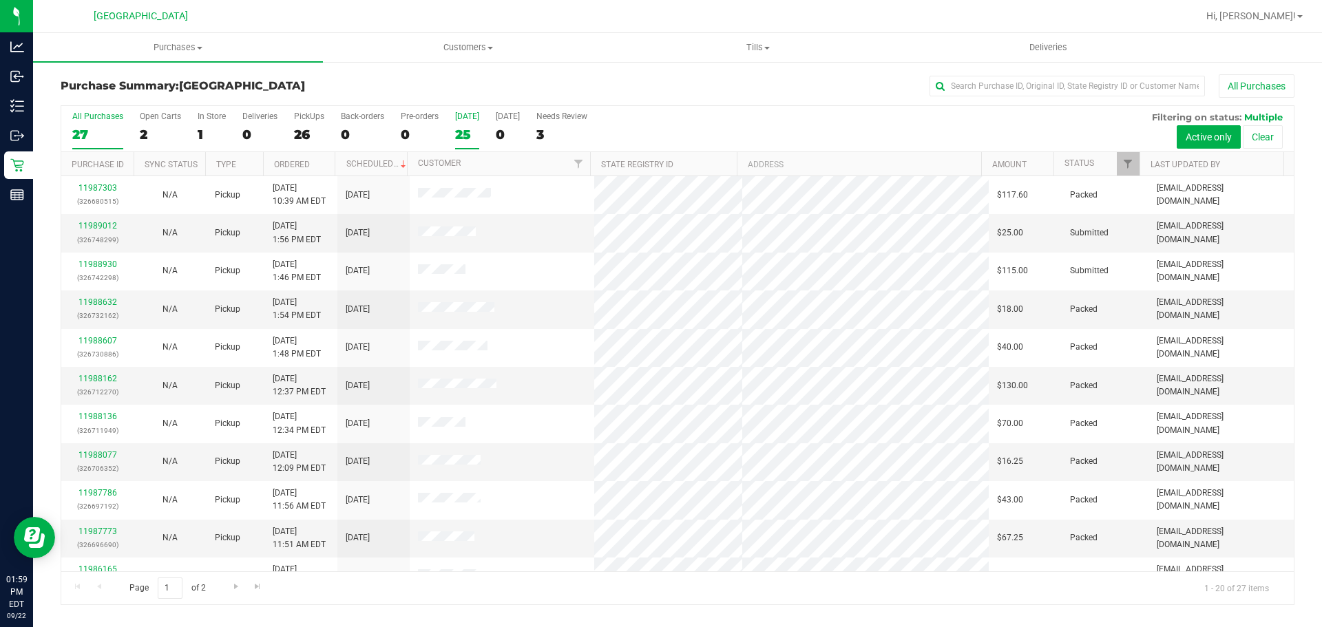
click at [457, 133] on div "25" at bounding box center [467, 135] width 24 height 16
click at [0, 0] on input "[DATE] 25" at bounding box center [0, 0] width 0 height 0
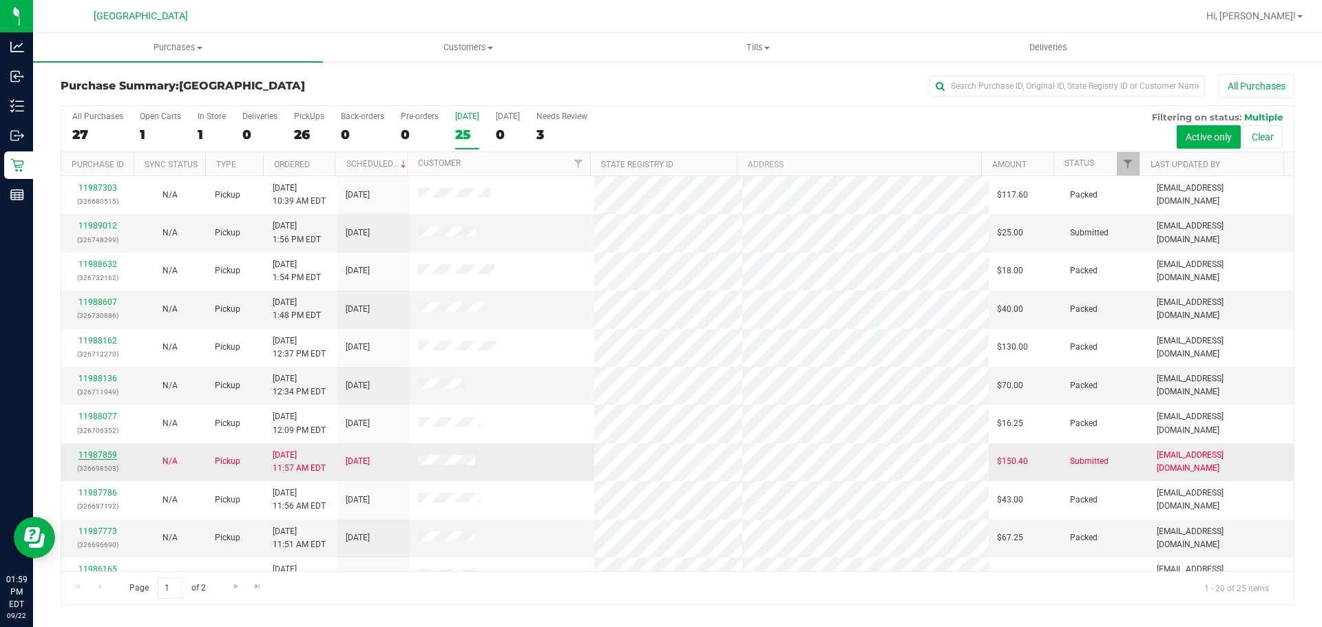
click at [98, 455] on link "11987859" at bounding box center [98, 455] width 39 height 10
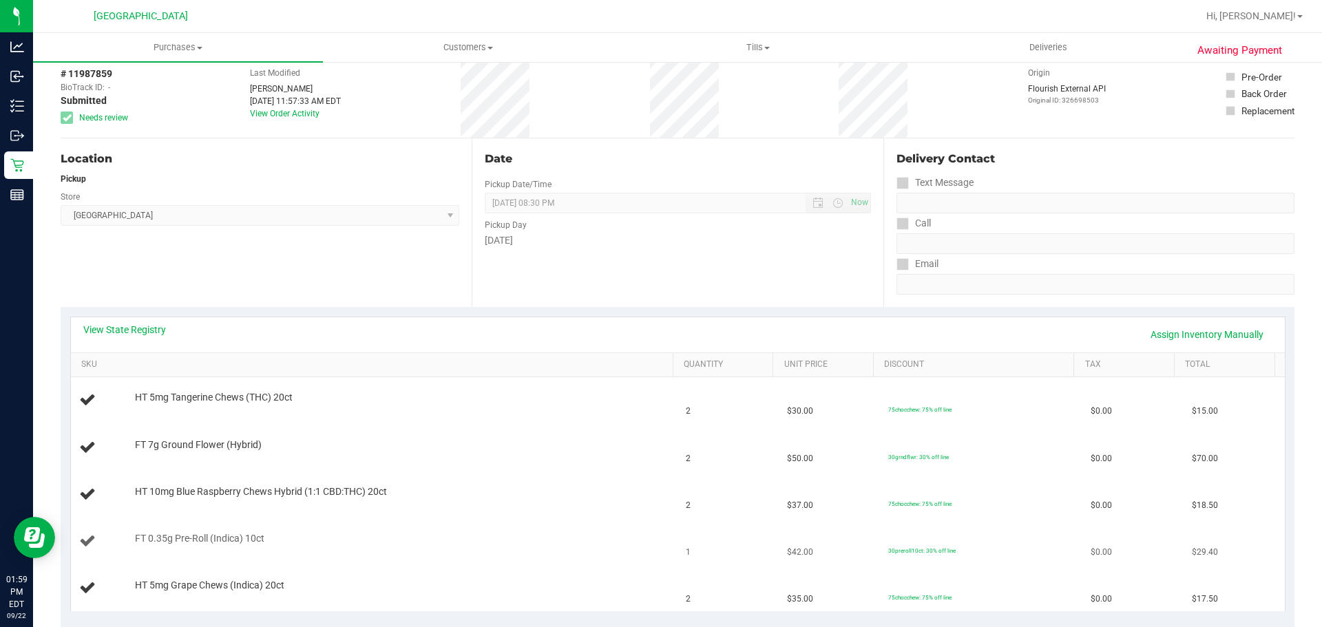
scroll to position [138, 0]
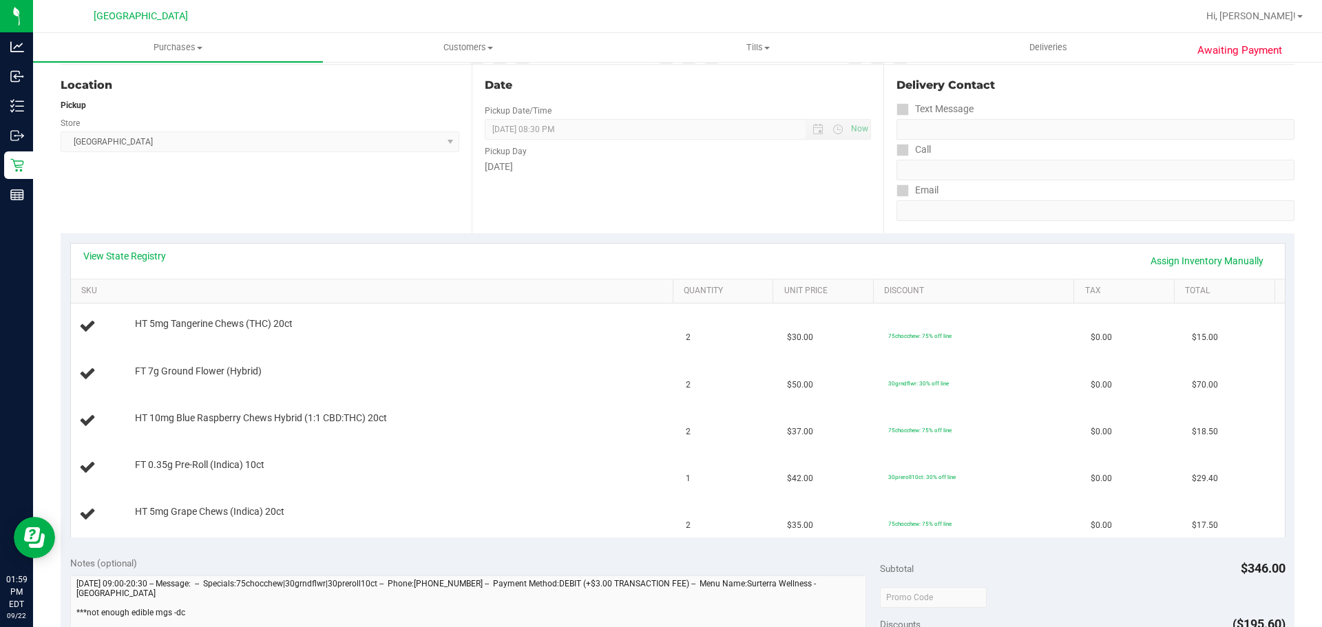
click at [152, 240] on div "View State Registry Assign Inventory Manually SKU Quantity Unit Price Discount …" at bounding box center [678, 390] width 1234 height 314
click at [144, 251] on link "View State Registry" at bounding box center [124, 256] width 83 height 14
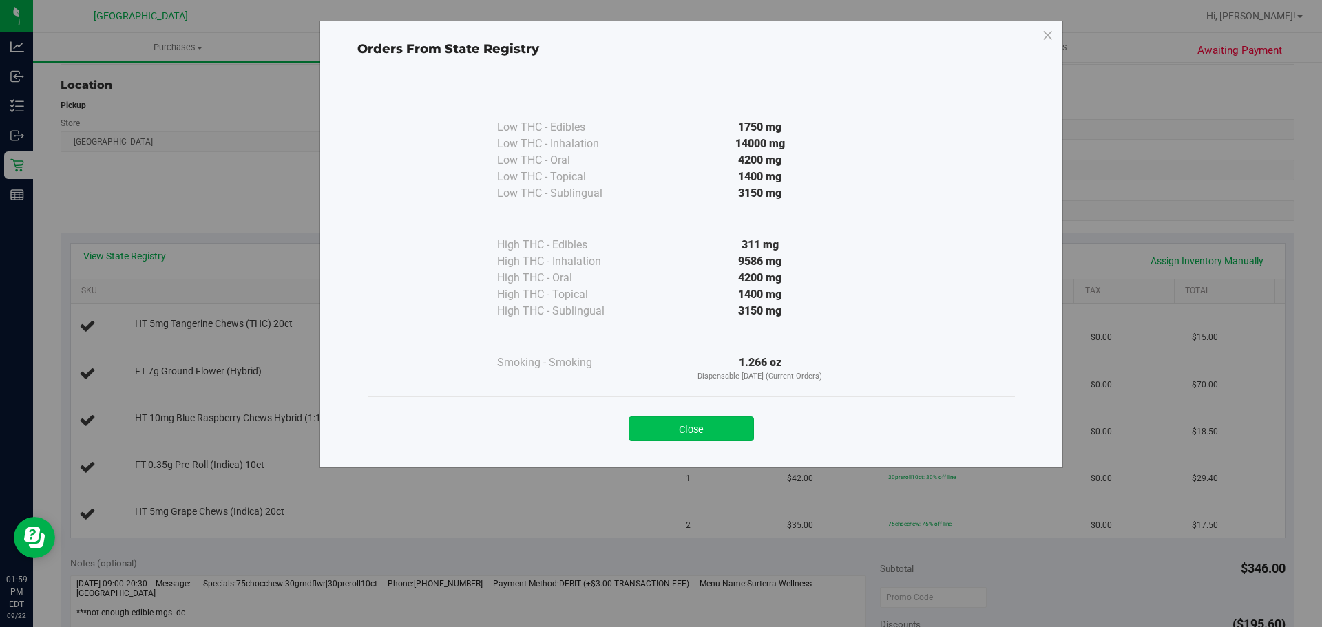
click at [689, 441] on button "Close" at bounding box center [691, 429] width 125 height 25
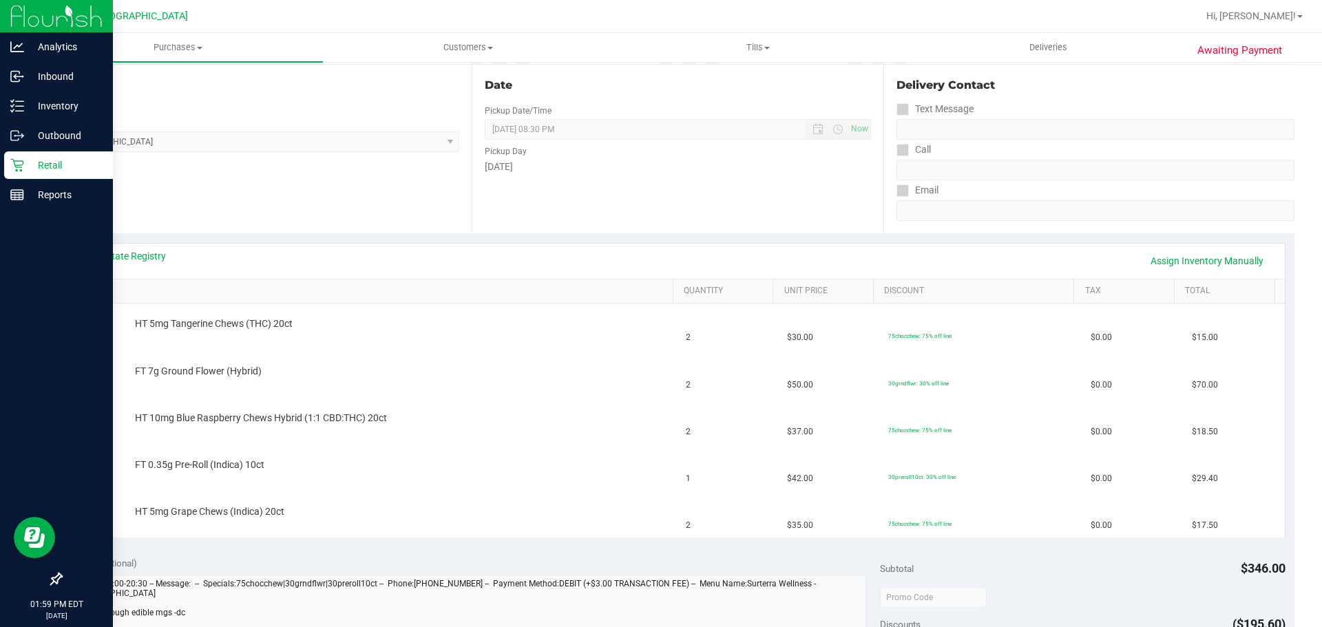
click at [58, 169] on p "Retail" at bounding box center [65, 165] width 83 height 17
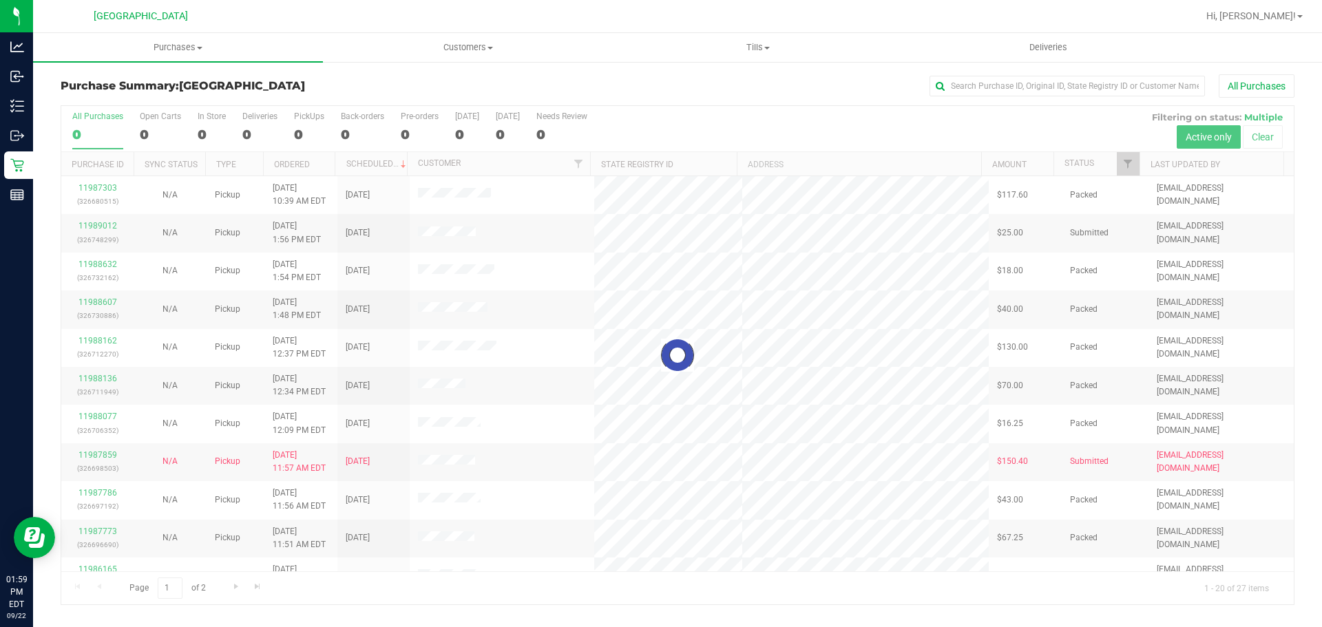
click at [1110, 165] on div at bounding box center [677, 355] width 1233 height 499
click at [1105, 165] on div at bounding box center [677, 355] width 1233 height 499
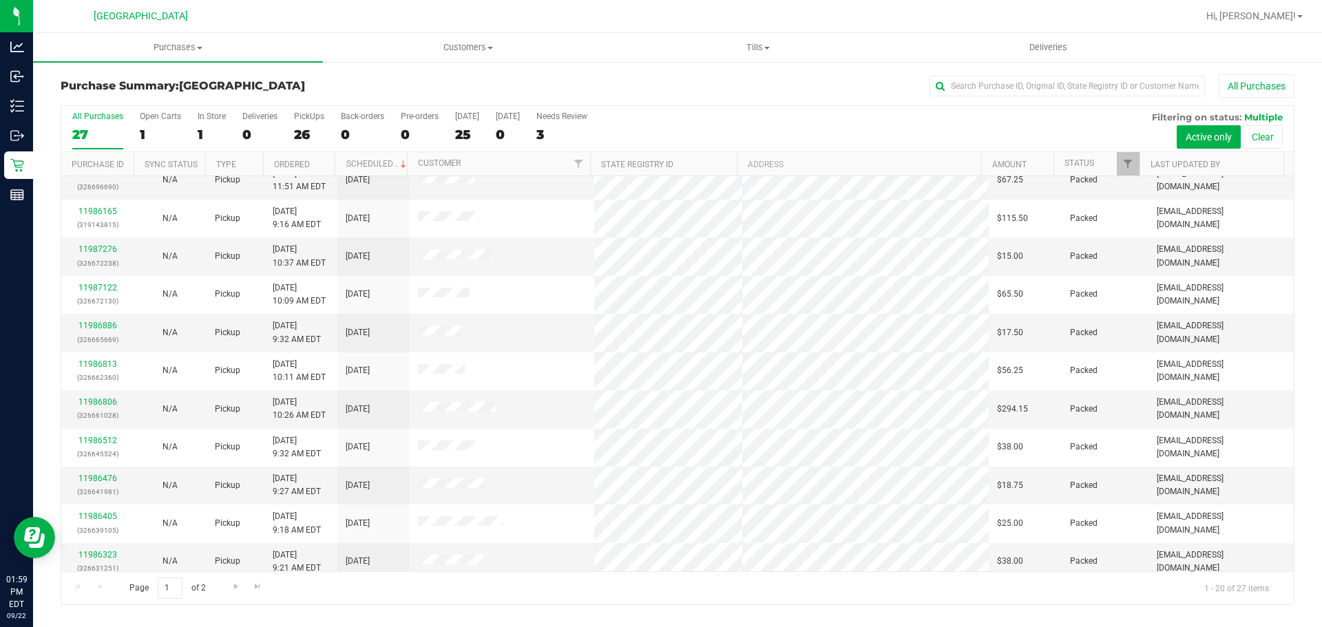
scroll to position [367, 0]
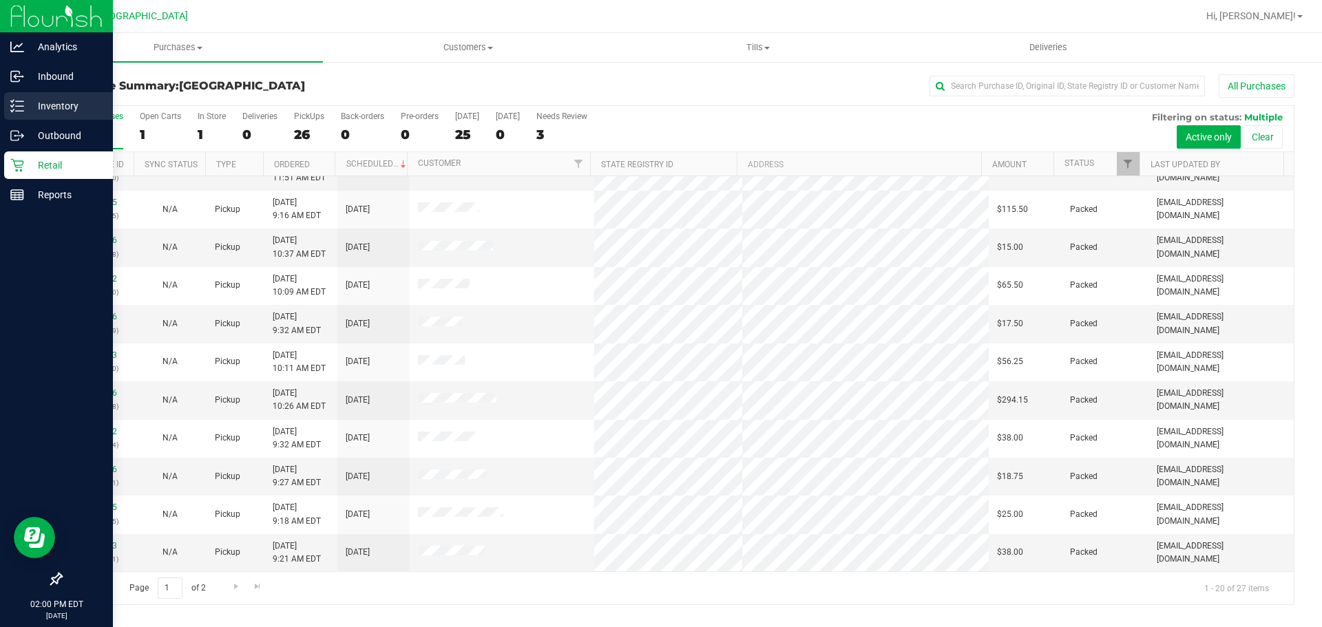
click at [27, 114] on p "Inventory" at bounding box center [65, 106] width 83 height 17
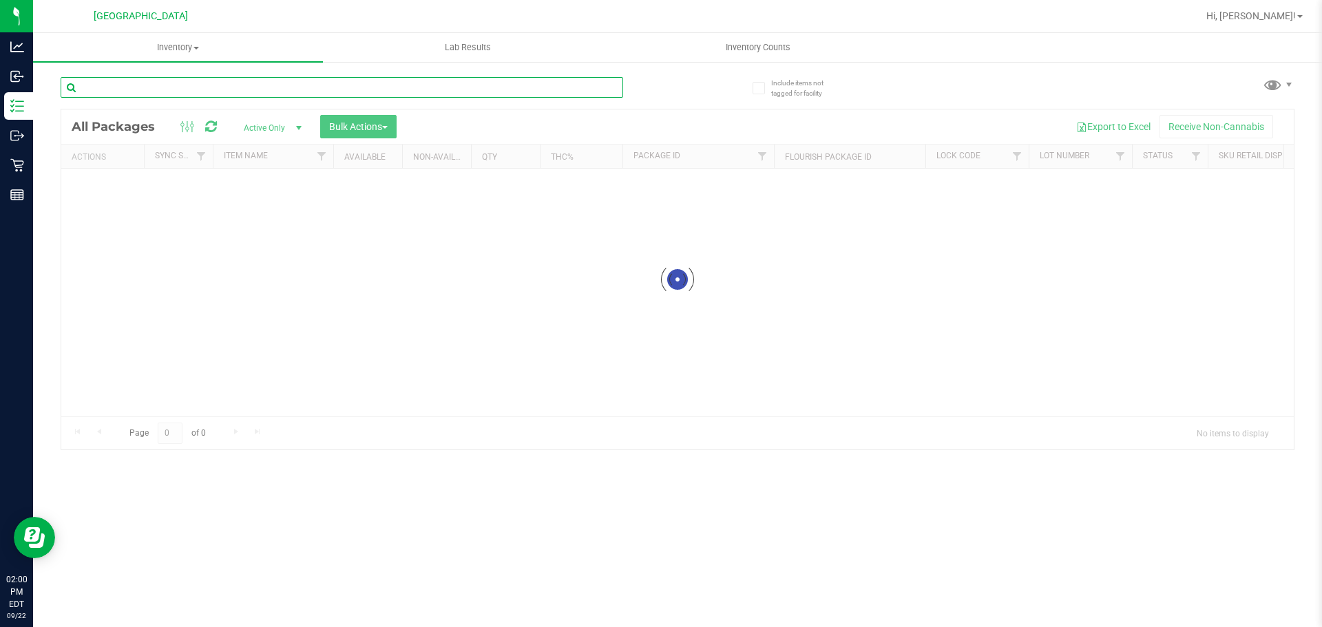
click at [106, 89] on input "text" at bounding box center [342, 87] width 563 height 21
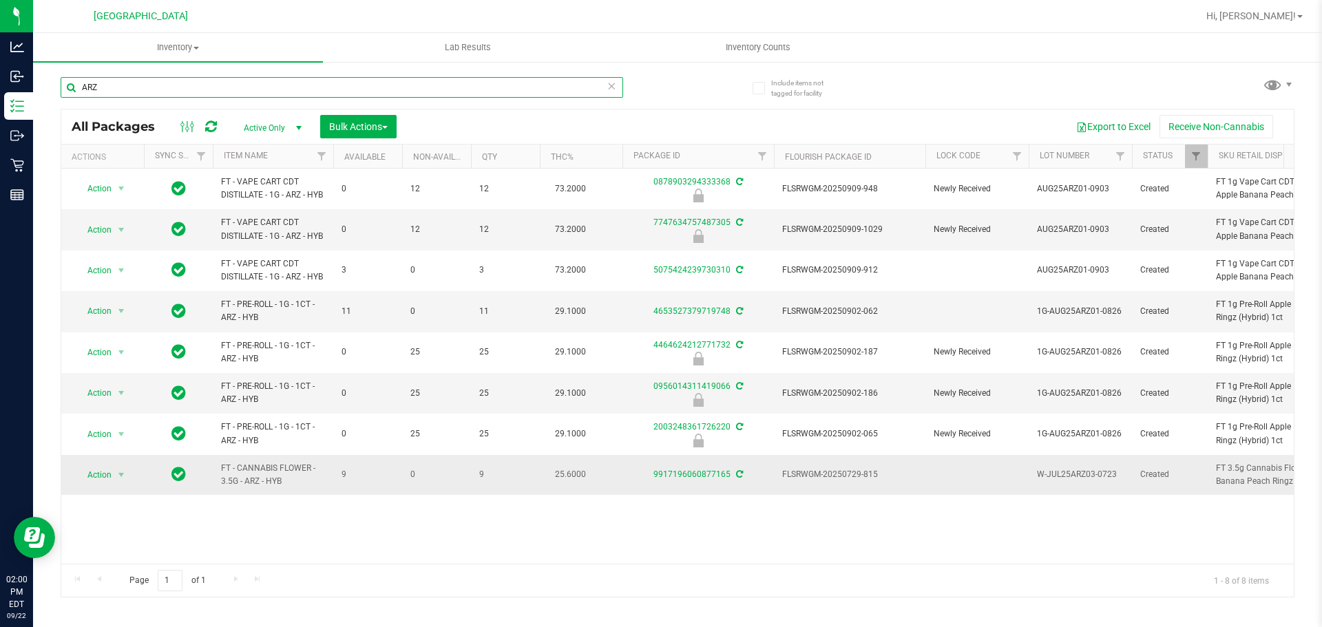
type input "ARZ"
click at [682, 469] on div "9917196060877165" at bounding box center [699, 474] width 156 height 13
click at [683, 470] on link "9917196060877165" at bounding box center [692, 475] width 77 height 10
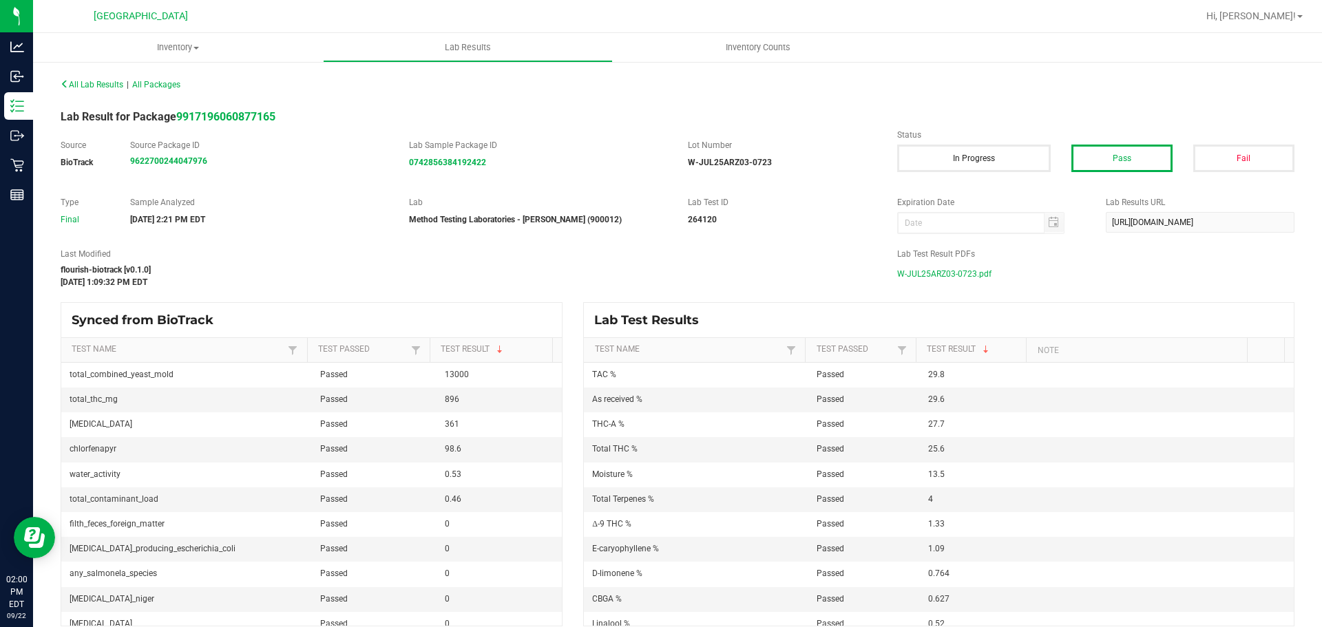
click at [914, 266] on span "W-JUL25ARZ03-0723.pdf" at bounding box center [944, 274] width 94 height 21
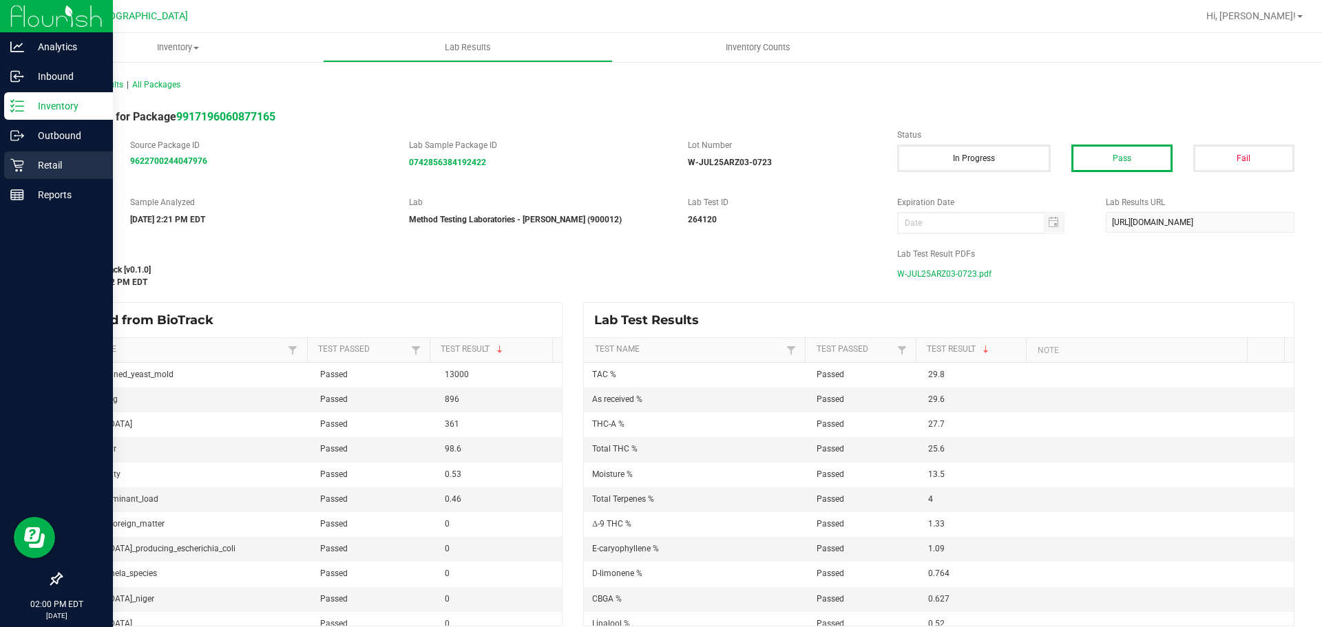
click at [20, 158] on icon at bounding box center [17, 165] width 14 height 14
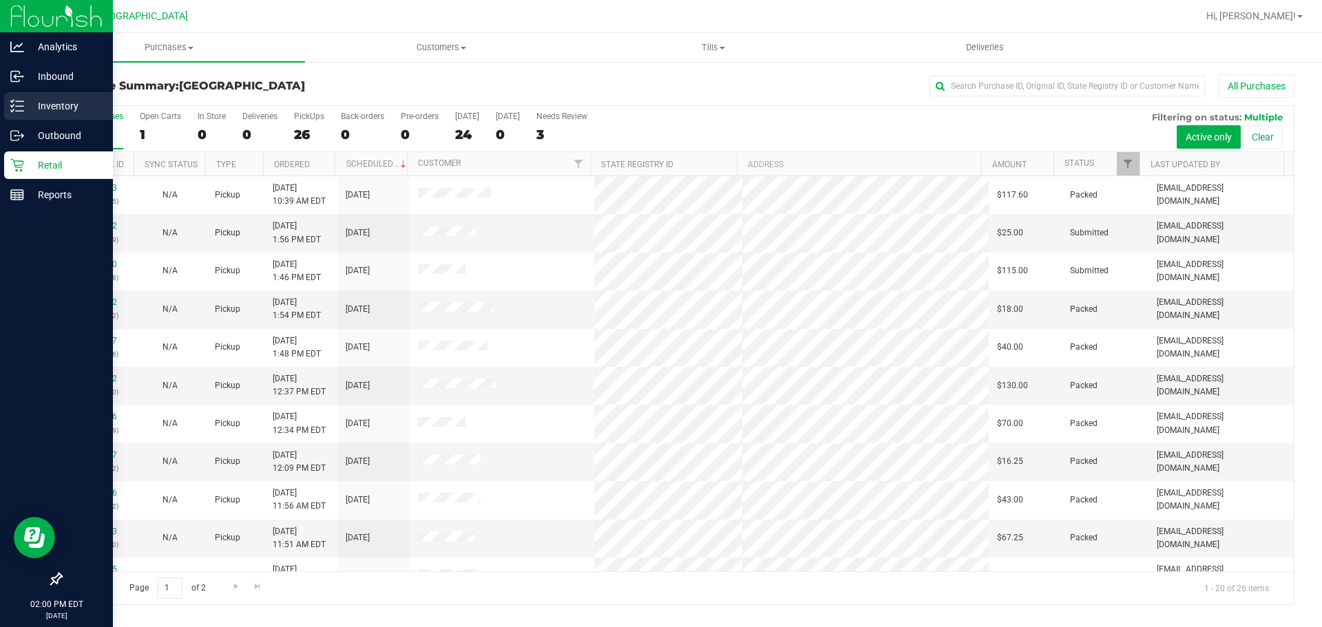
click at [72, 105] on p "Inventory" at bounding box center [65, 106] width 83 height 17
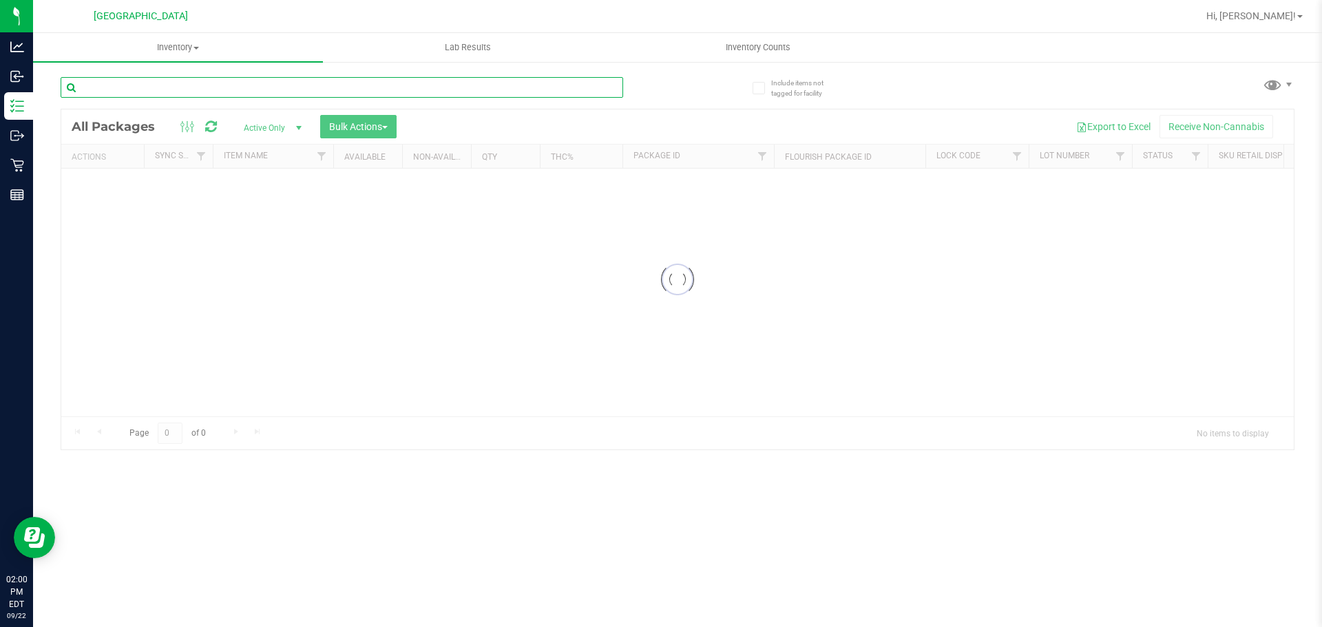
click at [194, 81] on input "text" at bounding box center [342, 87] width 563 height 21
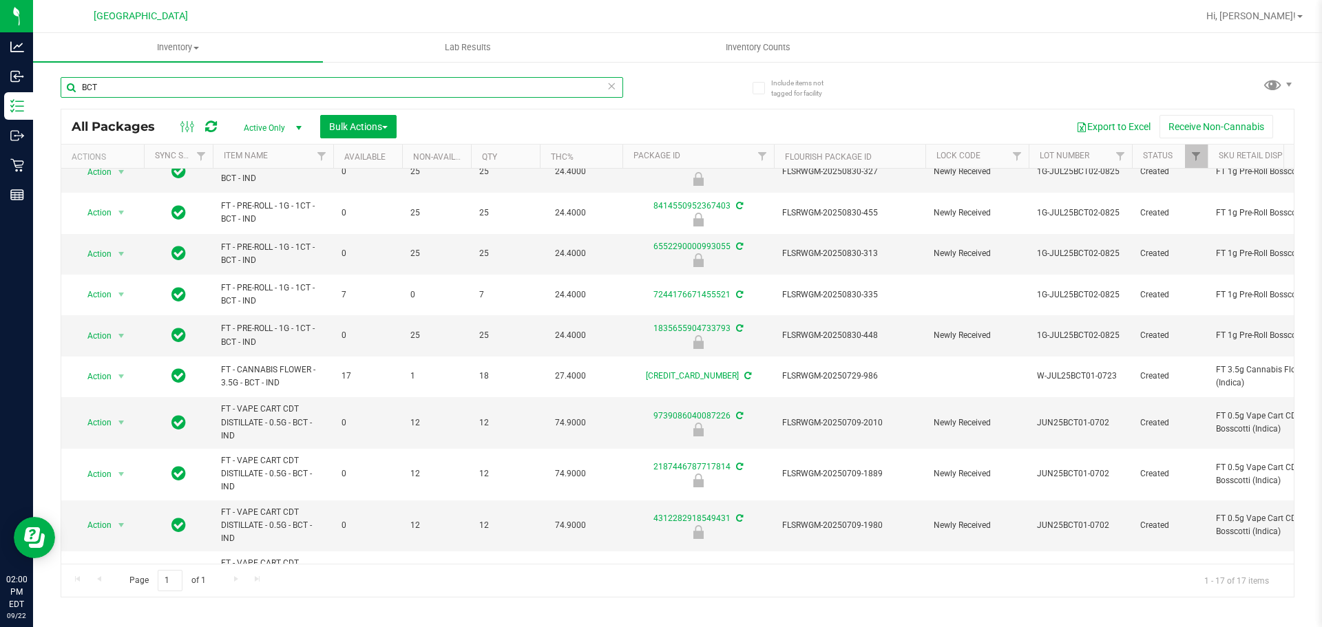
scroll to position [352, 0]
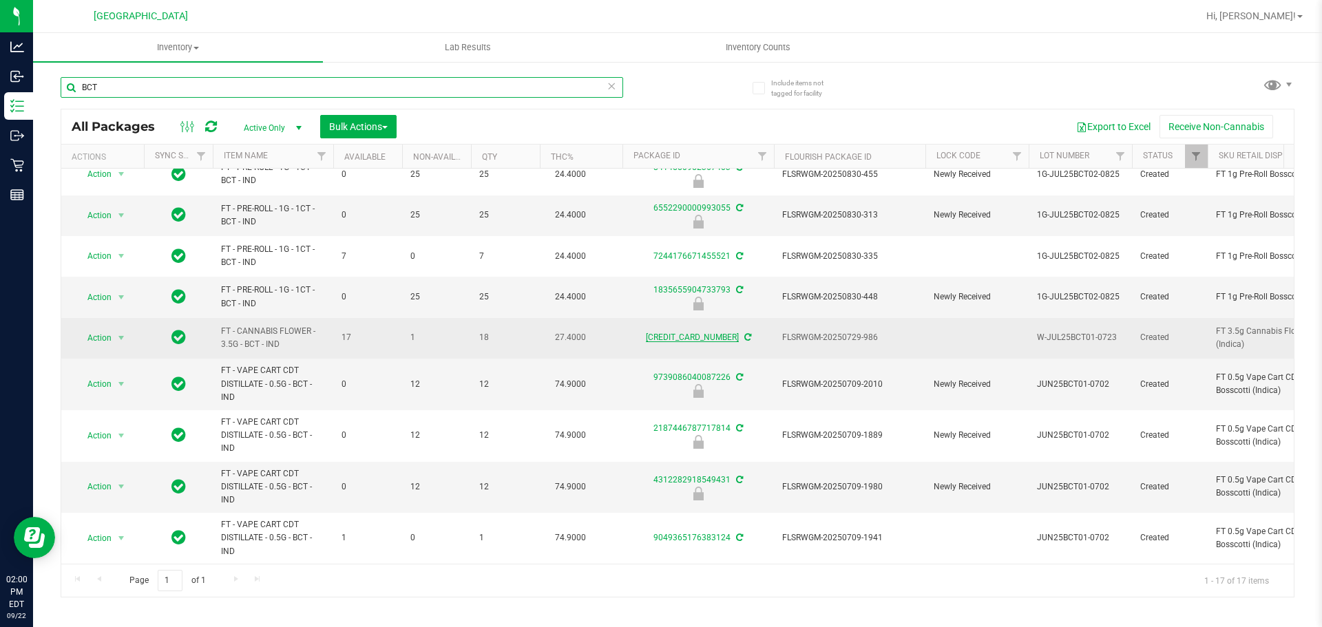
type input "BCT"
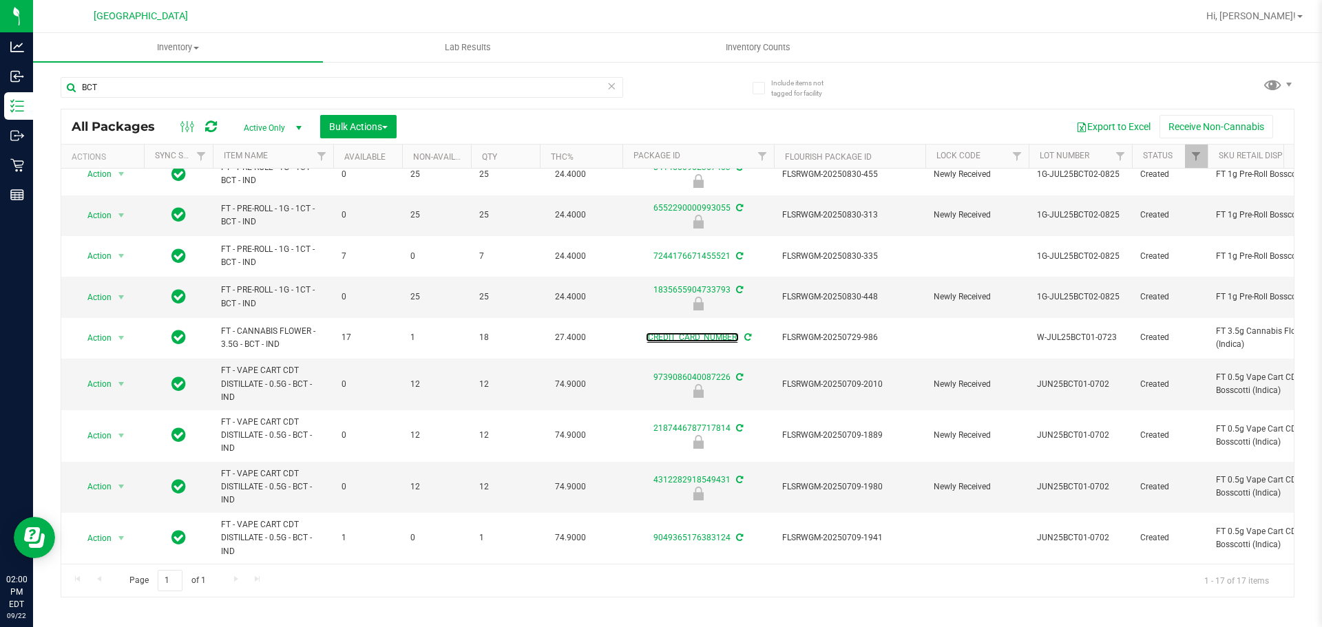
click at [696, 333] on link "[CREDIT_CARD_NUMBER]" at bounding box center [692, 338] width 93 height 10
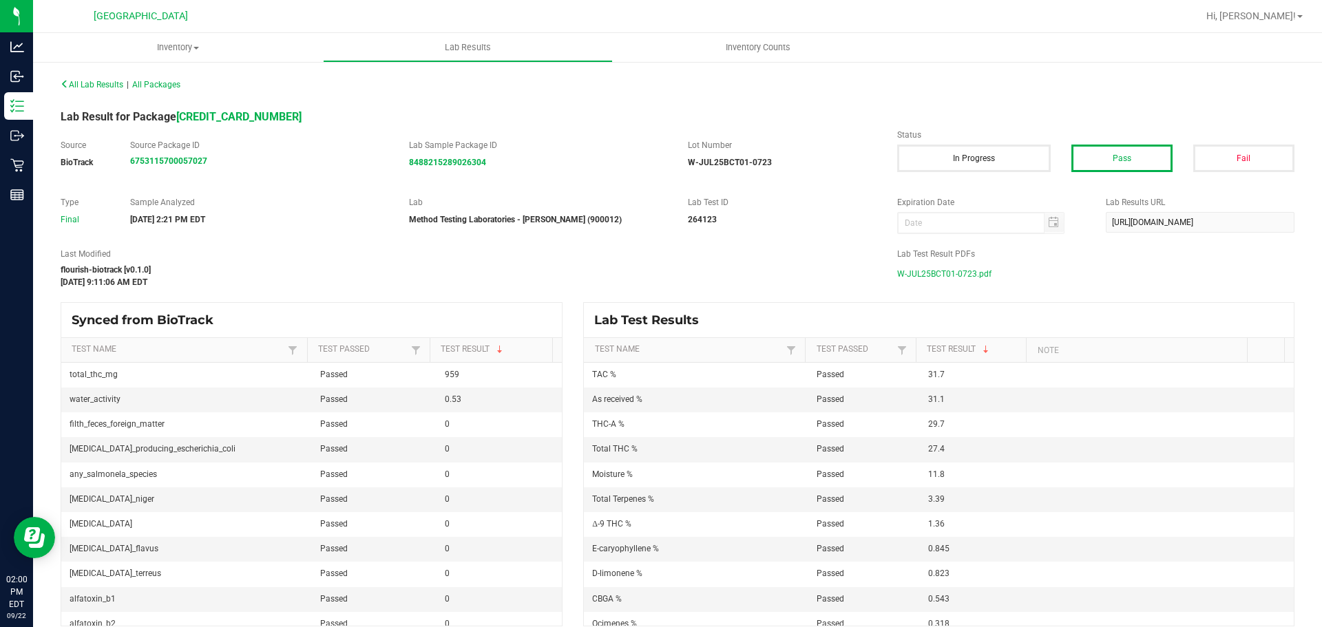
click at [920, 267] on span "W-JUL25BCT01-0723.pdf" at bounding box center [944, 274] width 94 height 21
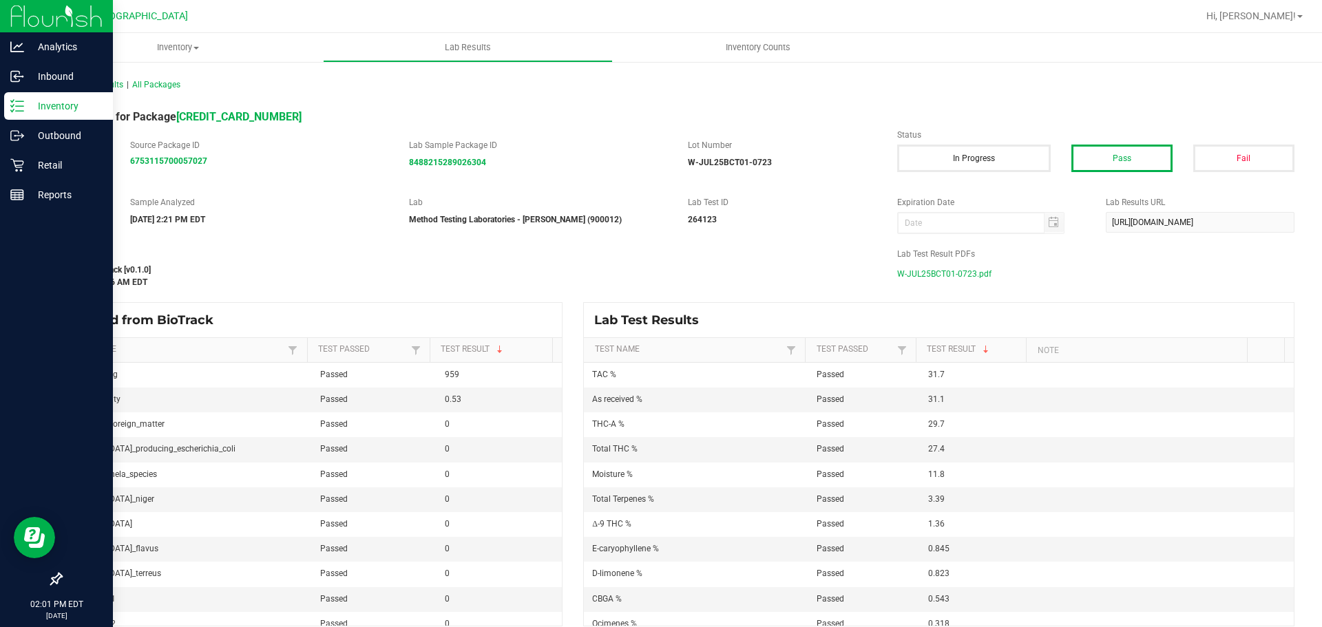
click at [25, 107] on p "Inventory" at bounding box center [65, 106] width 83 height 17
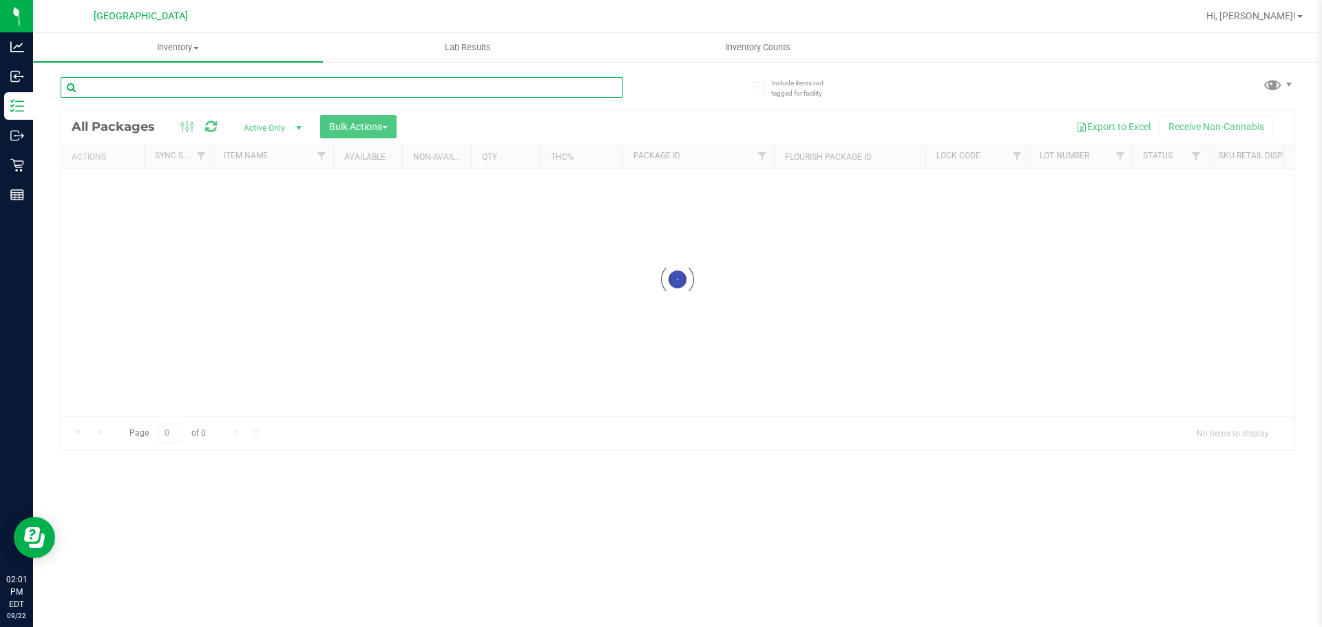
click at [148, 87] on input "text" at bounding box center [342, 87] width 563 height 21
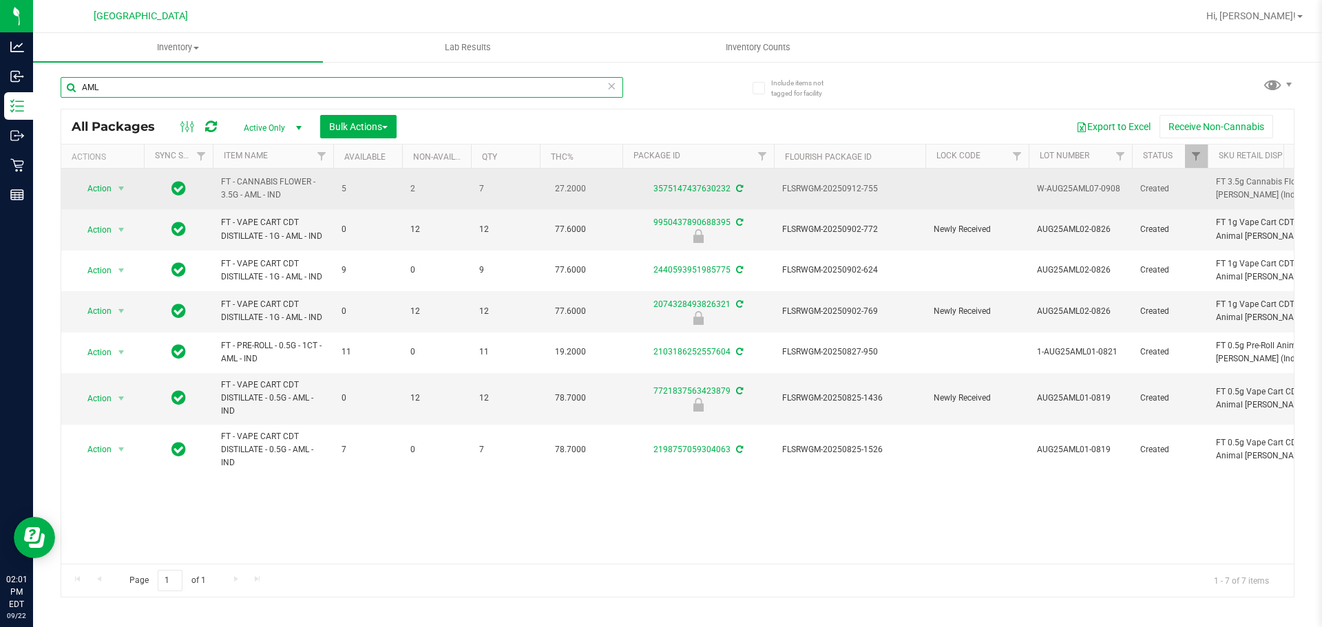
type input "AML"
click at [678, 183] on div "3575147437630232" at bounding box center [699, 189] width 156 height 13
click at [678, 184] on link "3575147437630232" at bounding box center [692, 189] width 77 height 10
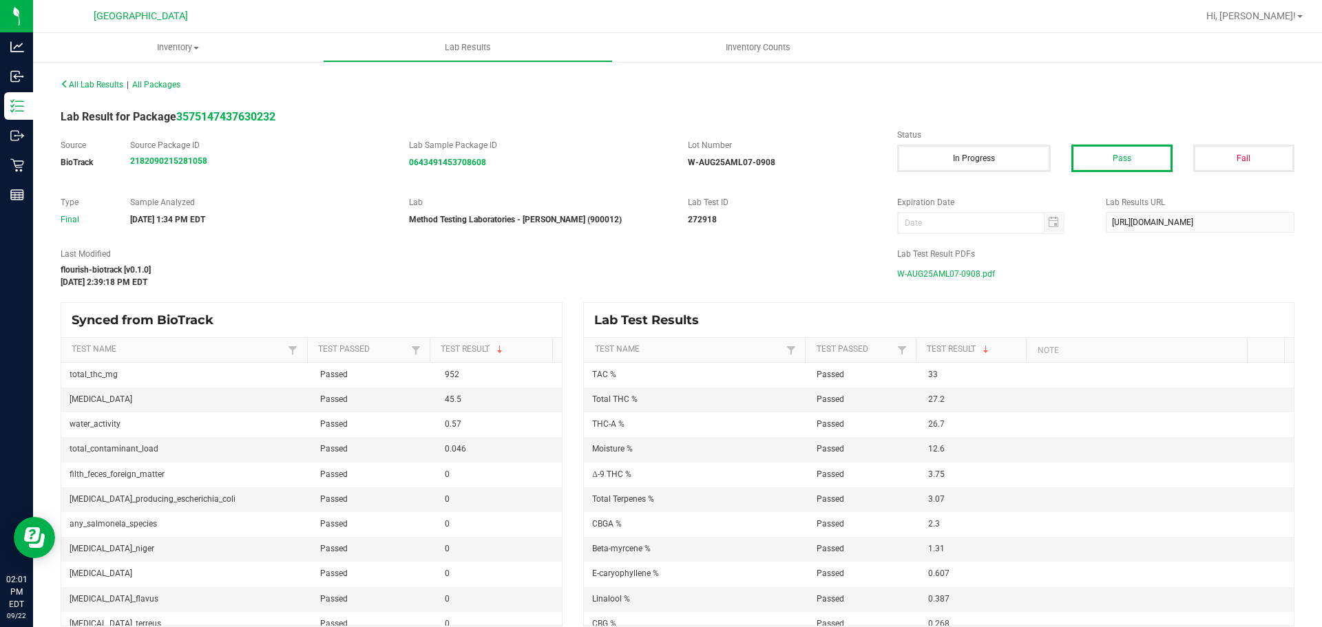
click at [972, 266] on span "W-AUG25AML07-0908.pdf" at bounding box center [946, 274] width 98 height 21
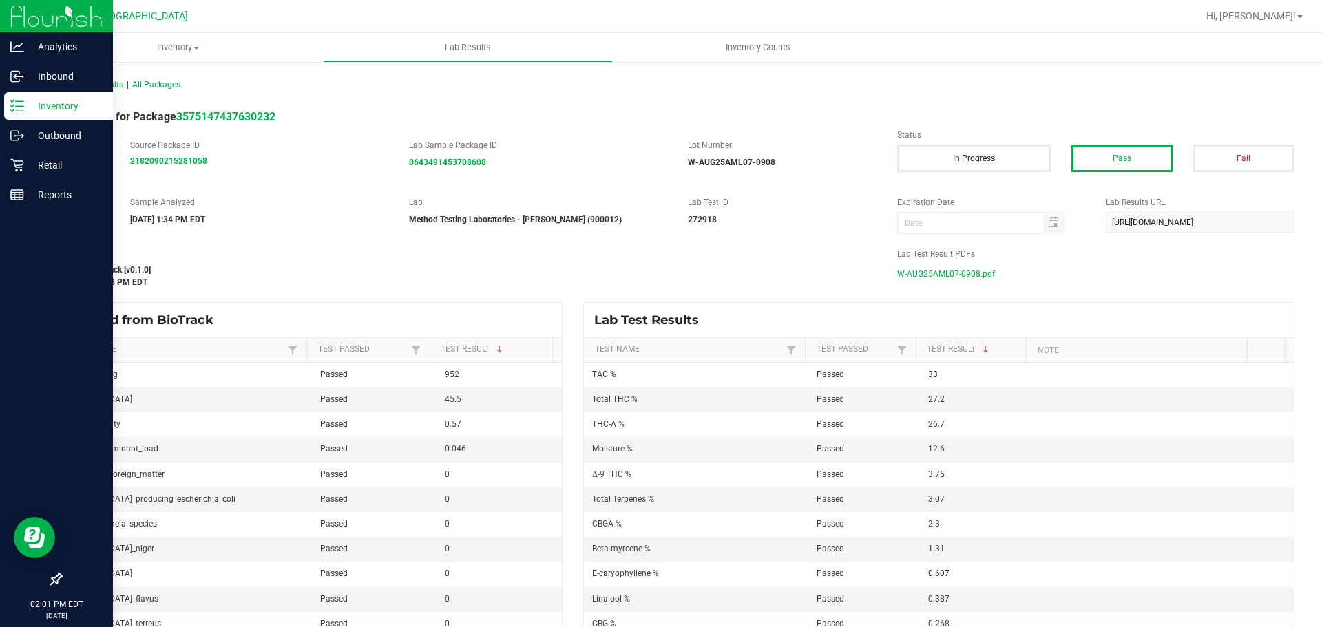
click at [10, 107] on icon at bounding box center [17, 106] width 14 height 14
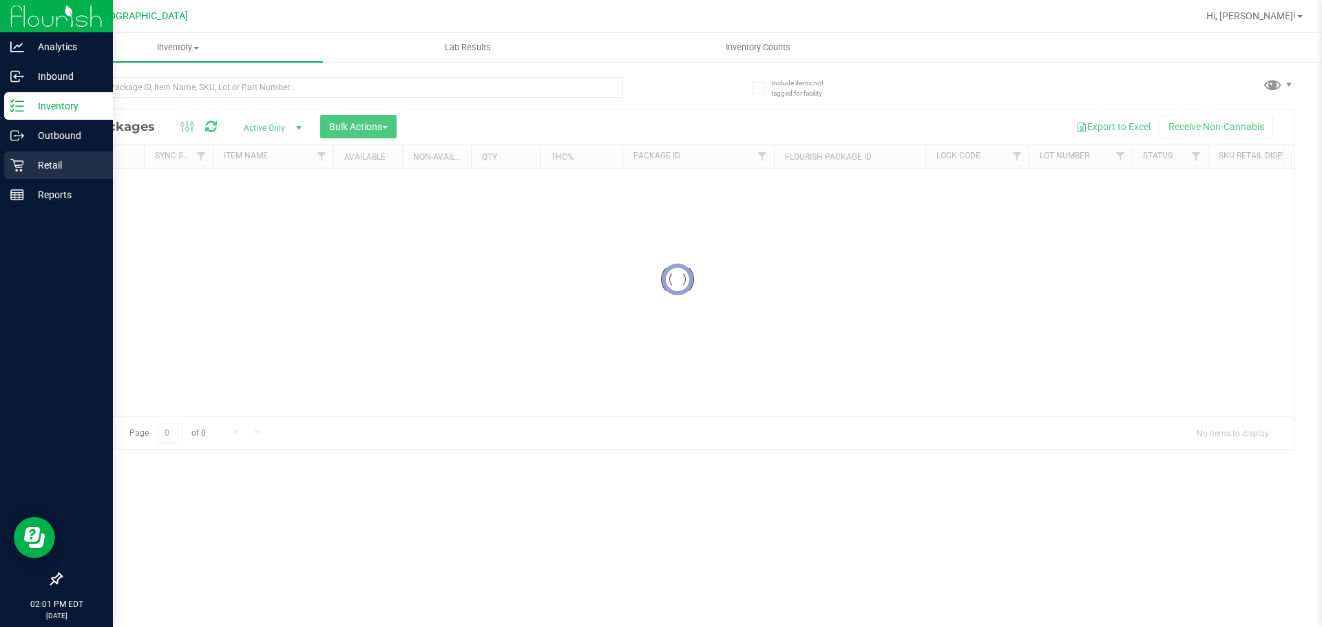
click at [52, 156] on div "Retail" at bounding box center [58, 166] width 109 height 28
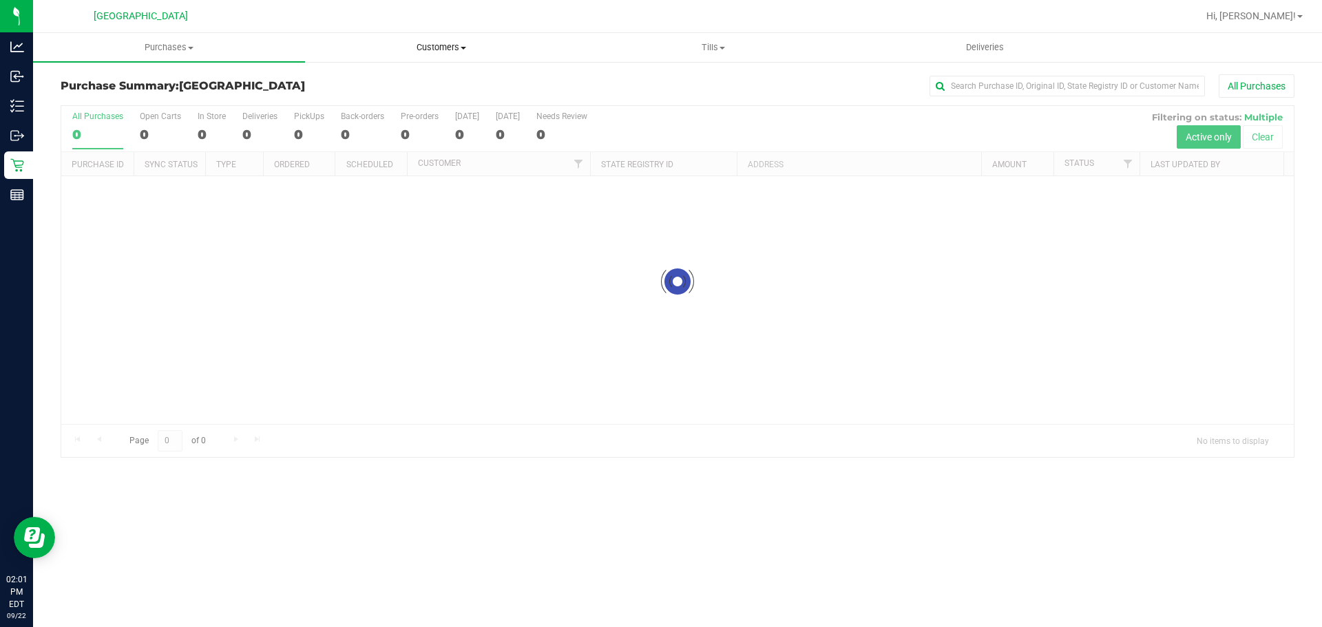
click at [438, 45] on span "Customers" at bounding box center [441, 47] width 271 height 12
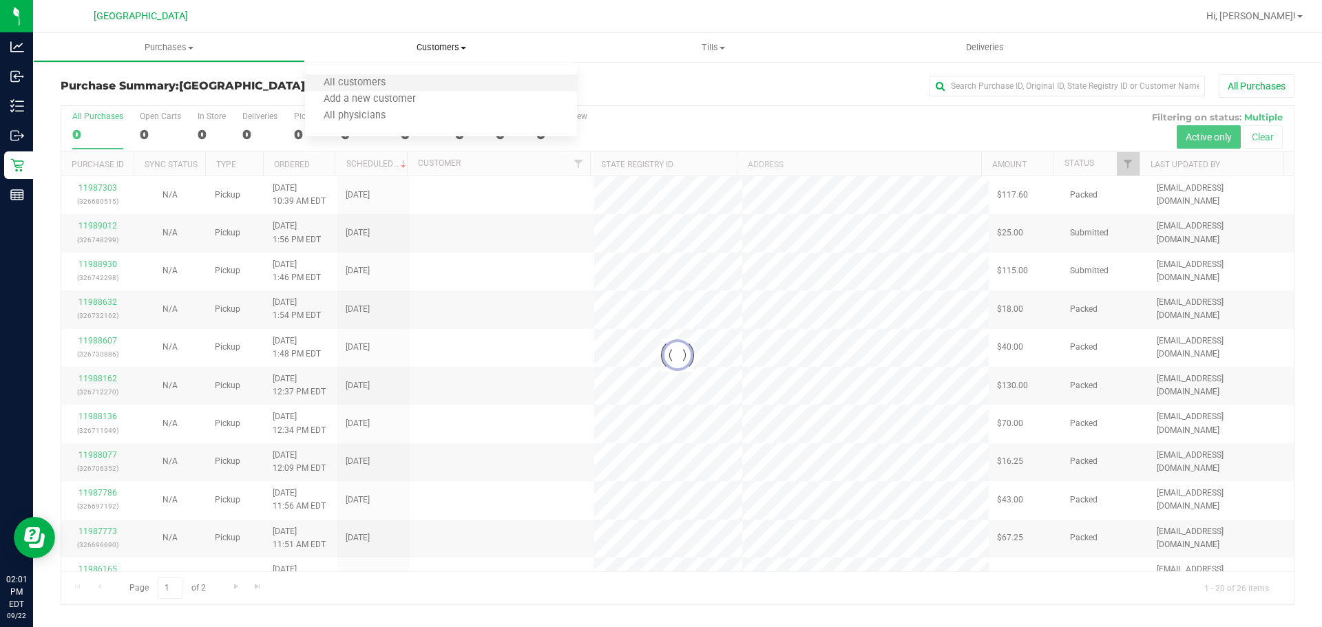
click at [407, 81] on li "All customers" at bounding box center [441, 83] width 272 height 17
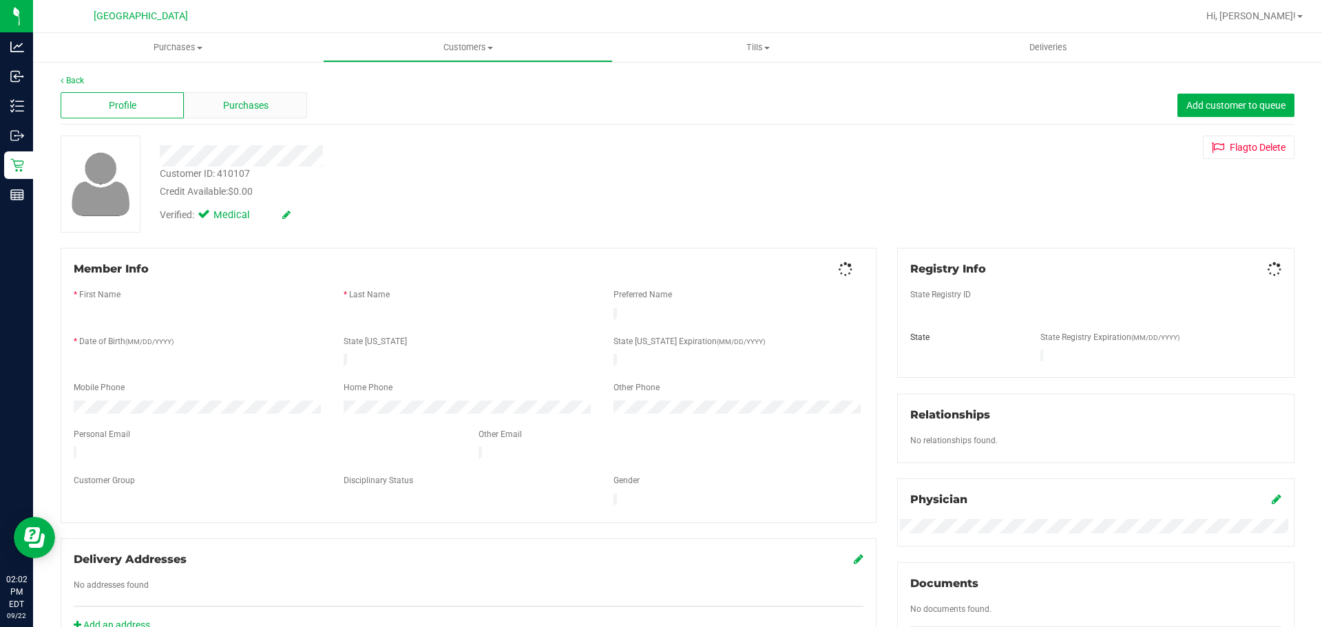
click at [276, 100] on div "Purchases" at bounding box center [245, 105] width 123 height 26
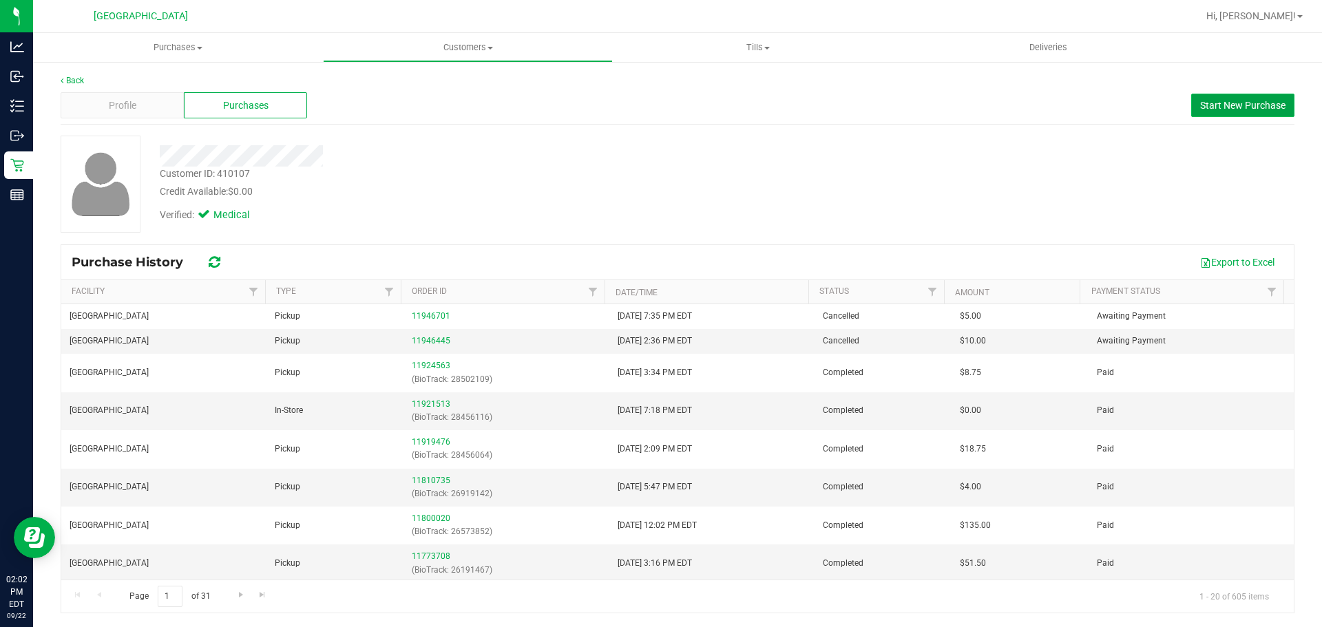
click at [1268, 109] on span "Start New Purchase" at bounding box center [1242, 105] width 85 height 11
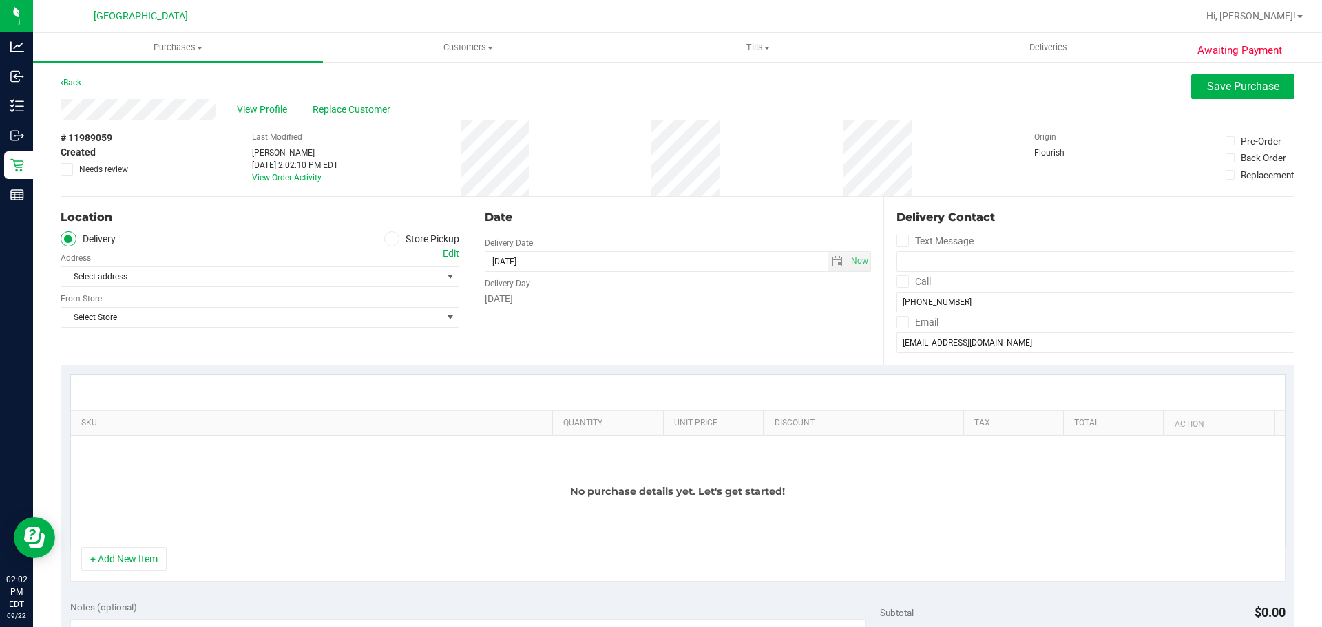
click at [368, 236] on ul "Delivery Store Pickup" at bounding box center [260, 239] width 399 height 16
click at [388, 239] on icon at bounding box center [392, 239] width 8 height 0
click at [0, 0] on input "Store Pickup" at bounding box center [0, 0] width 0 height 0
click at [343, 279] on span "Select Store" at bounding box center [251, 276] width 380 height 19
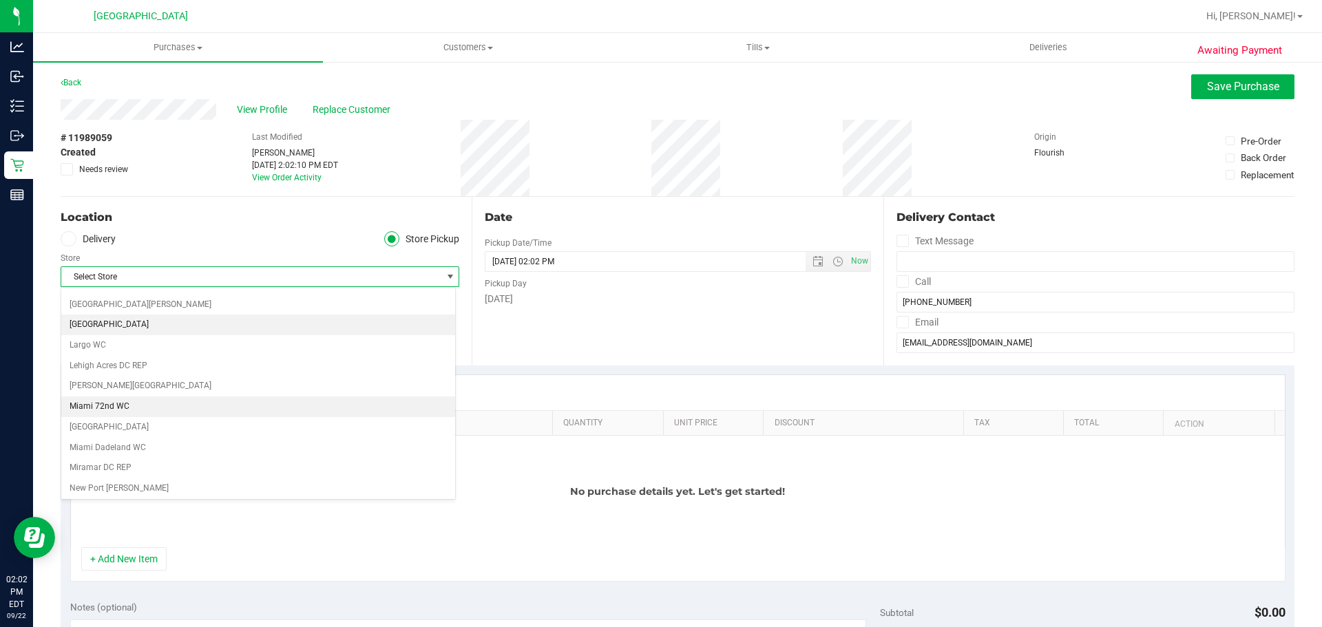
scroll to position [344, 0]
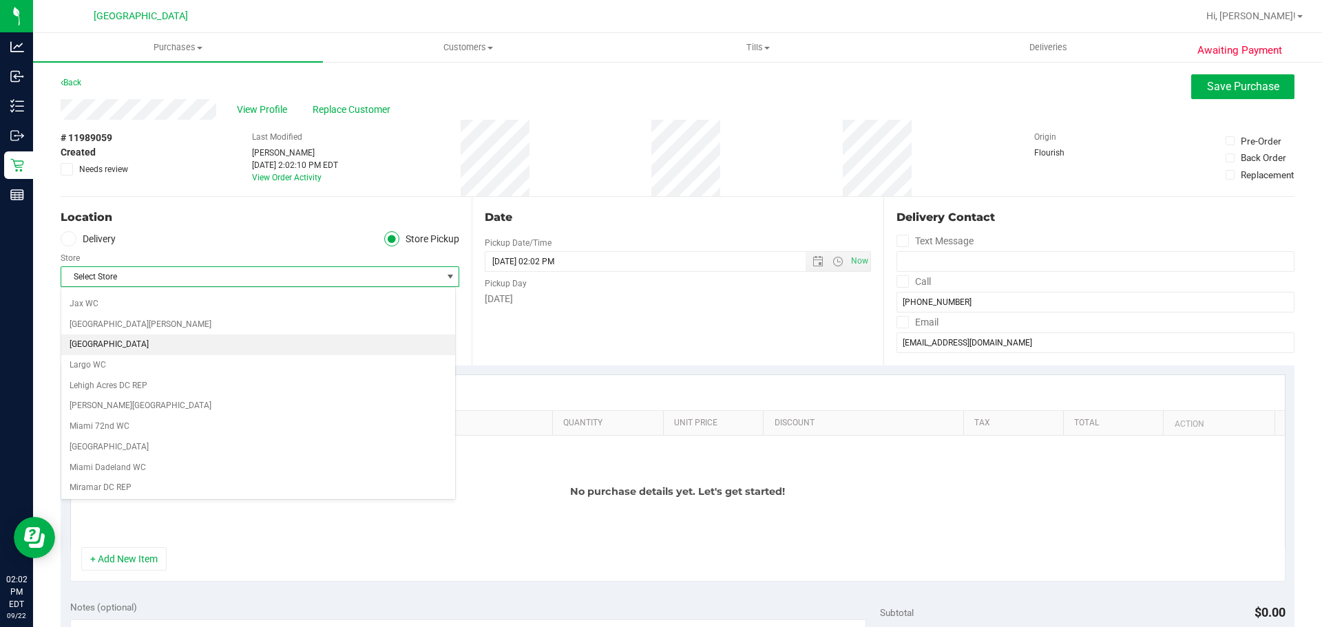
click at [121, 344] on li "[GEOGRAPHIC_DATA]" at bounding box center [258, 345] width 394 height 21
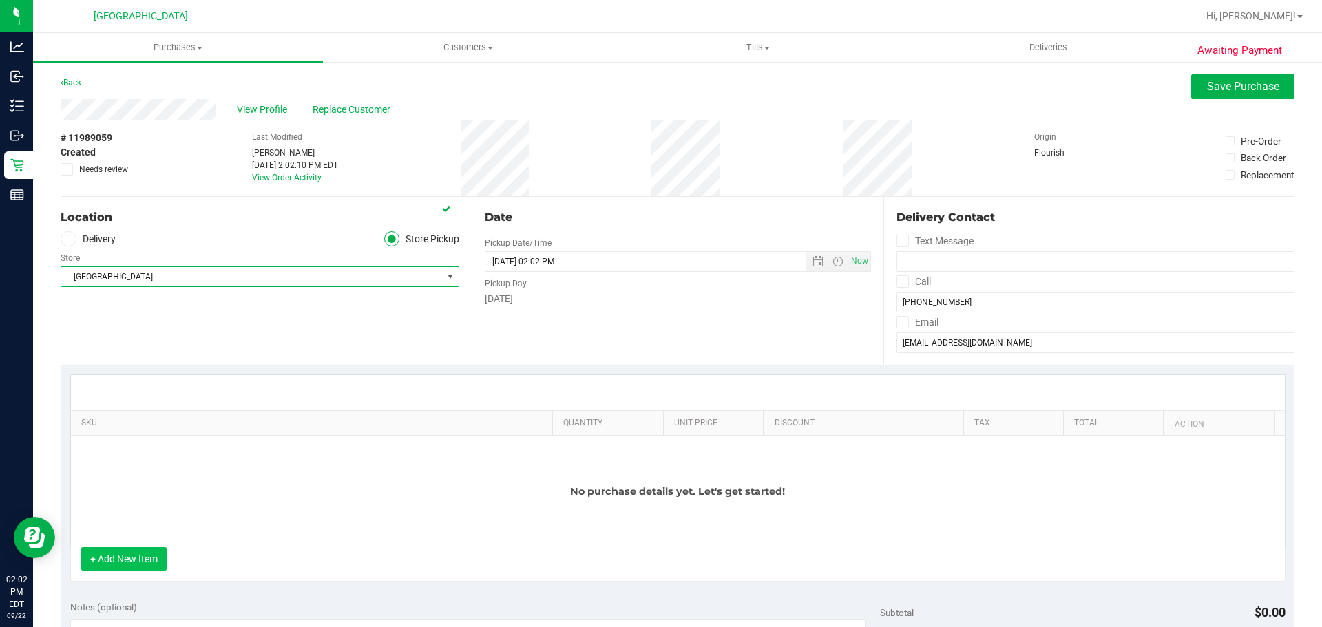
click at [118, 551] on button "+ Add New Item" at bounding box center [123, 559] width 85 height 23
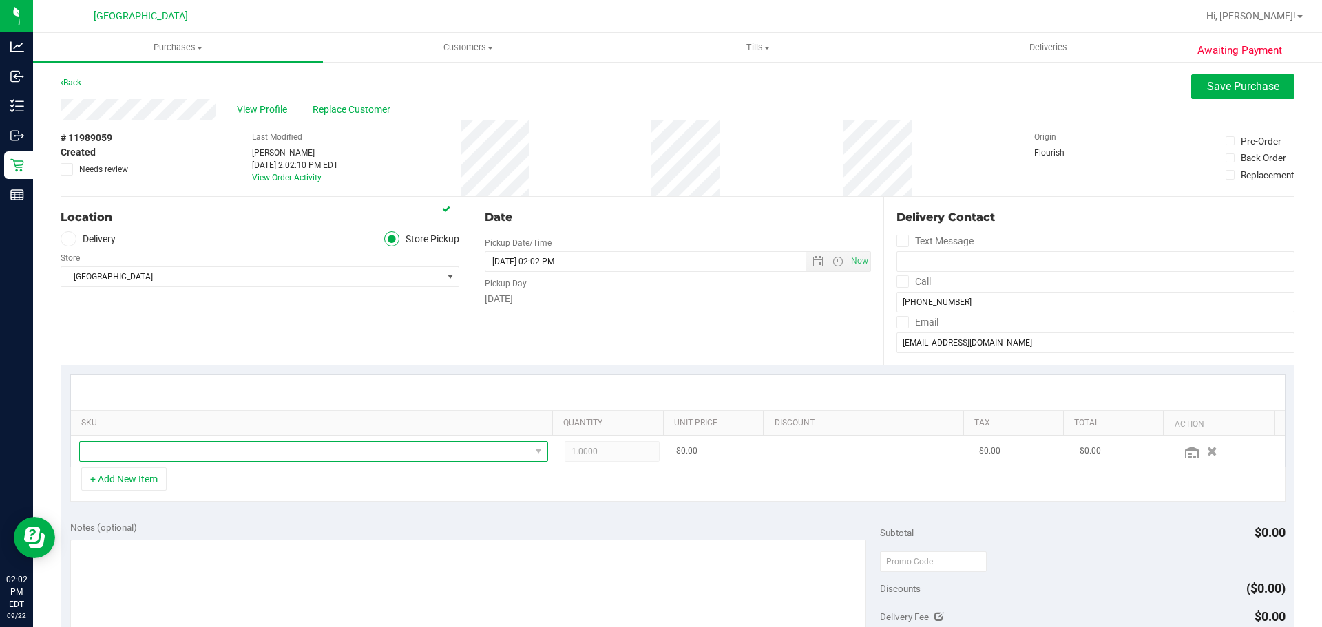
click at [145, 455] on span "NO DATA FOUND" at bounding box center [305, 451] width 450 height 19
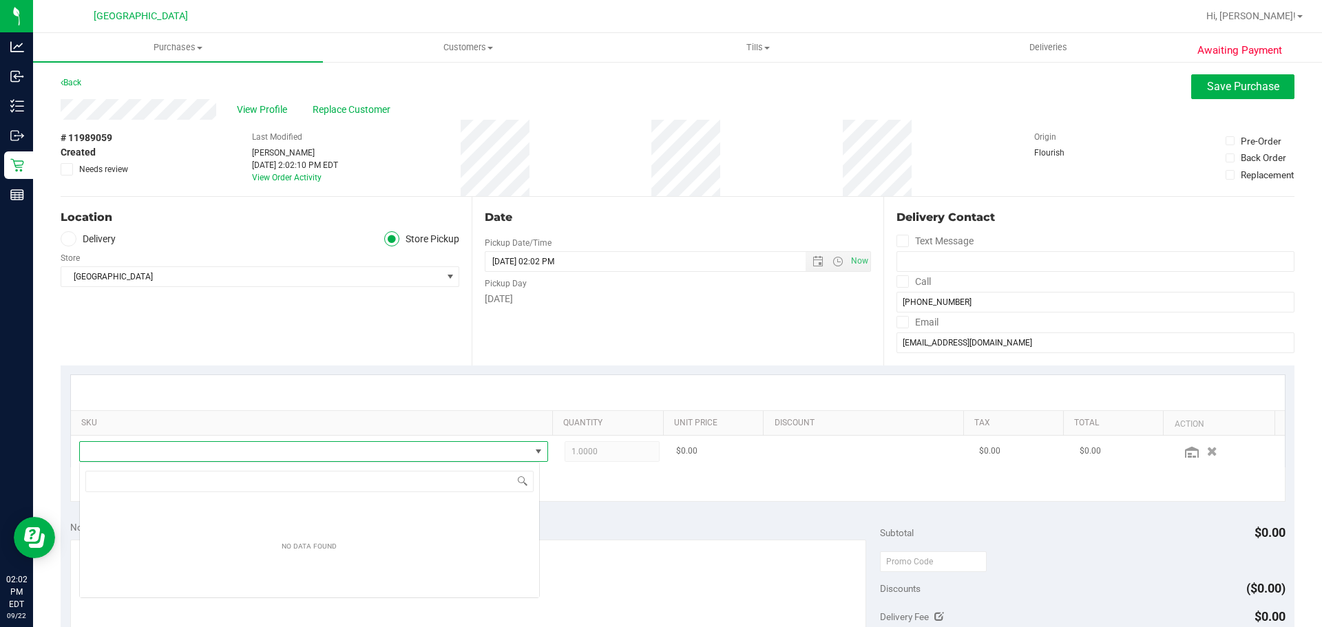
scroll to position [21, 461]
type input "AML"
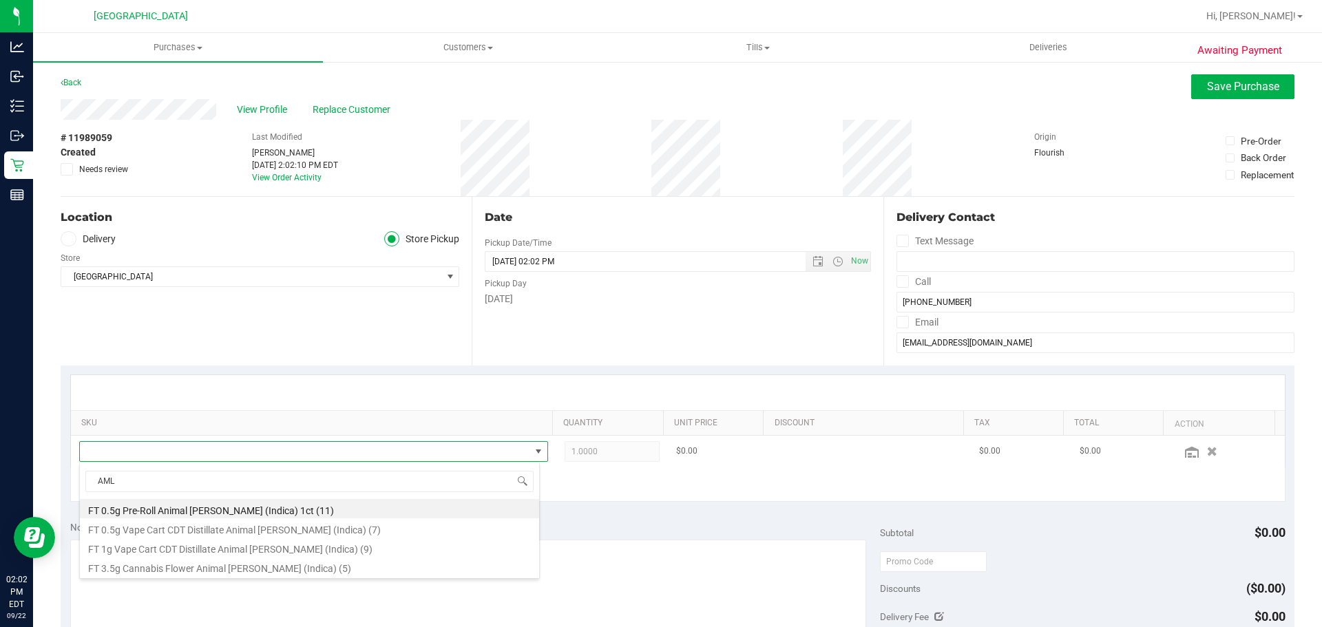
scroll to position [21, 457]
click at [179, 567] on li "FT 3.5g Cannabis Flower Animal [PERSON_NAME] (Indica) (5)" at bounding box center [309, 566] width 459 height 19
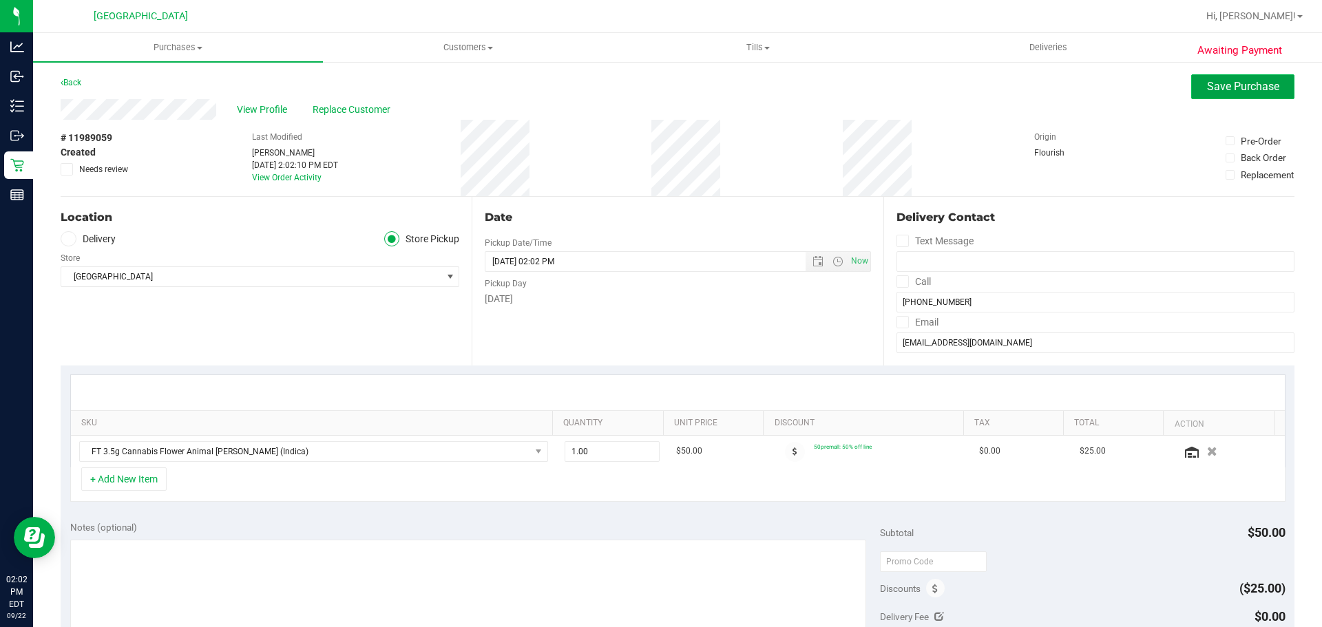
click at [1218, 81] on span "Save Purchase" at bounding box center [1243, 86] width 72 height 13
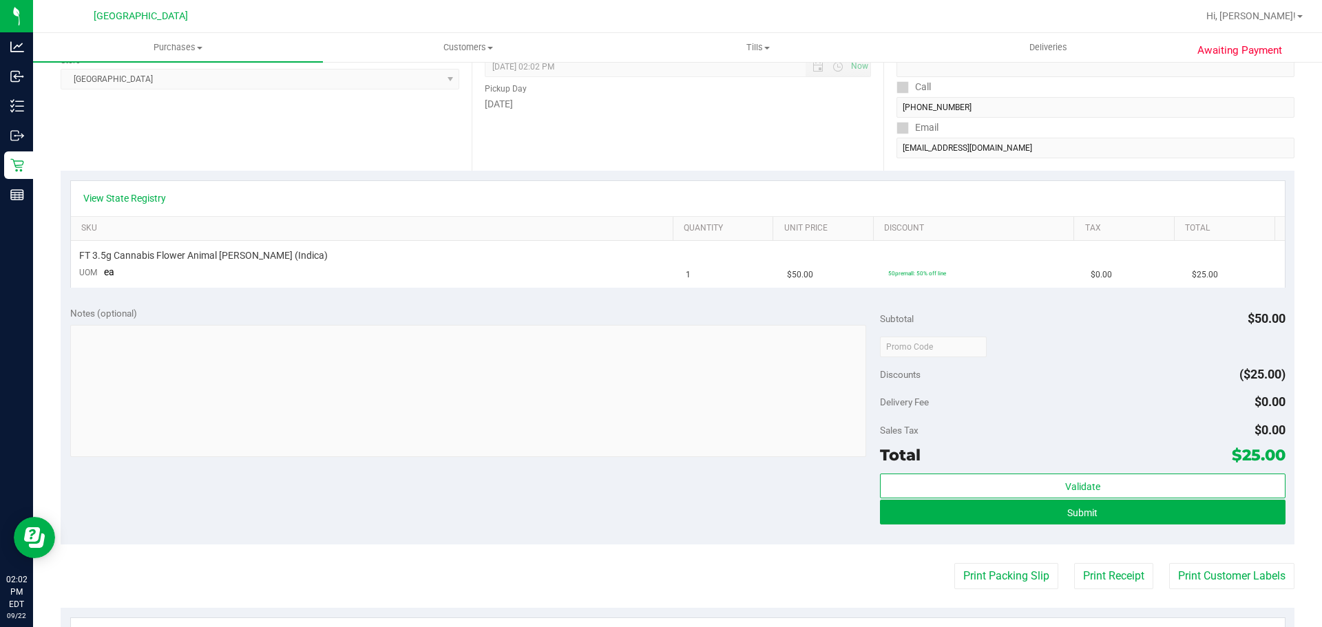
scroll to position [207, 0]
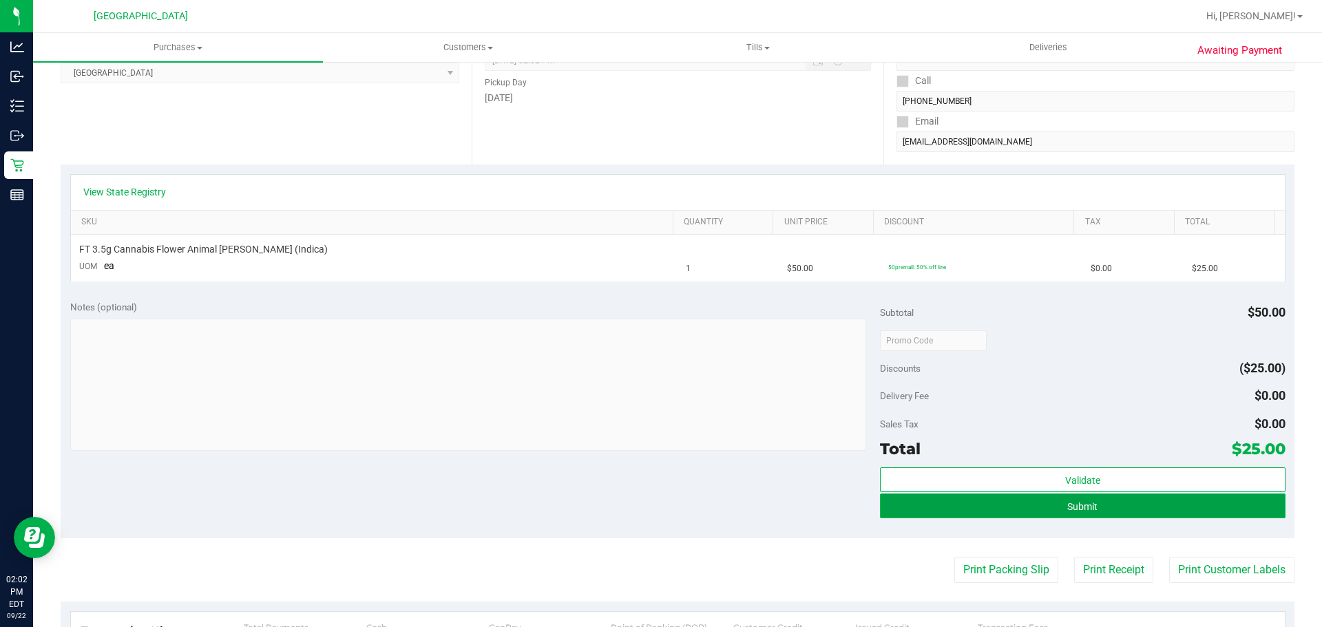
click at [1013, 503] on button "Submit" at bounding box center [1082, 506] width 405 height 25
